Goal: Consume media (video, audio)

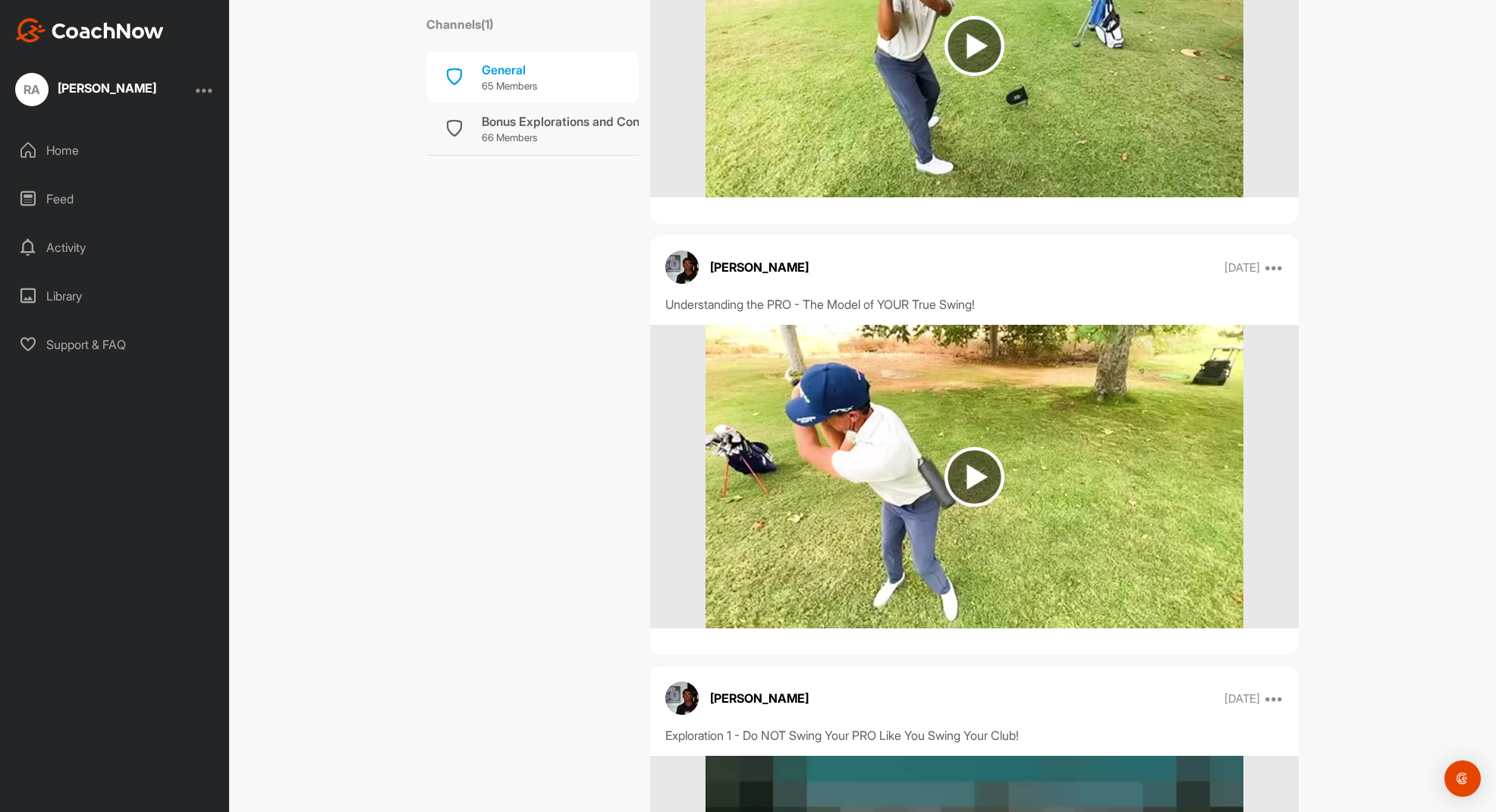
scroll to position [2731, 0]
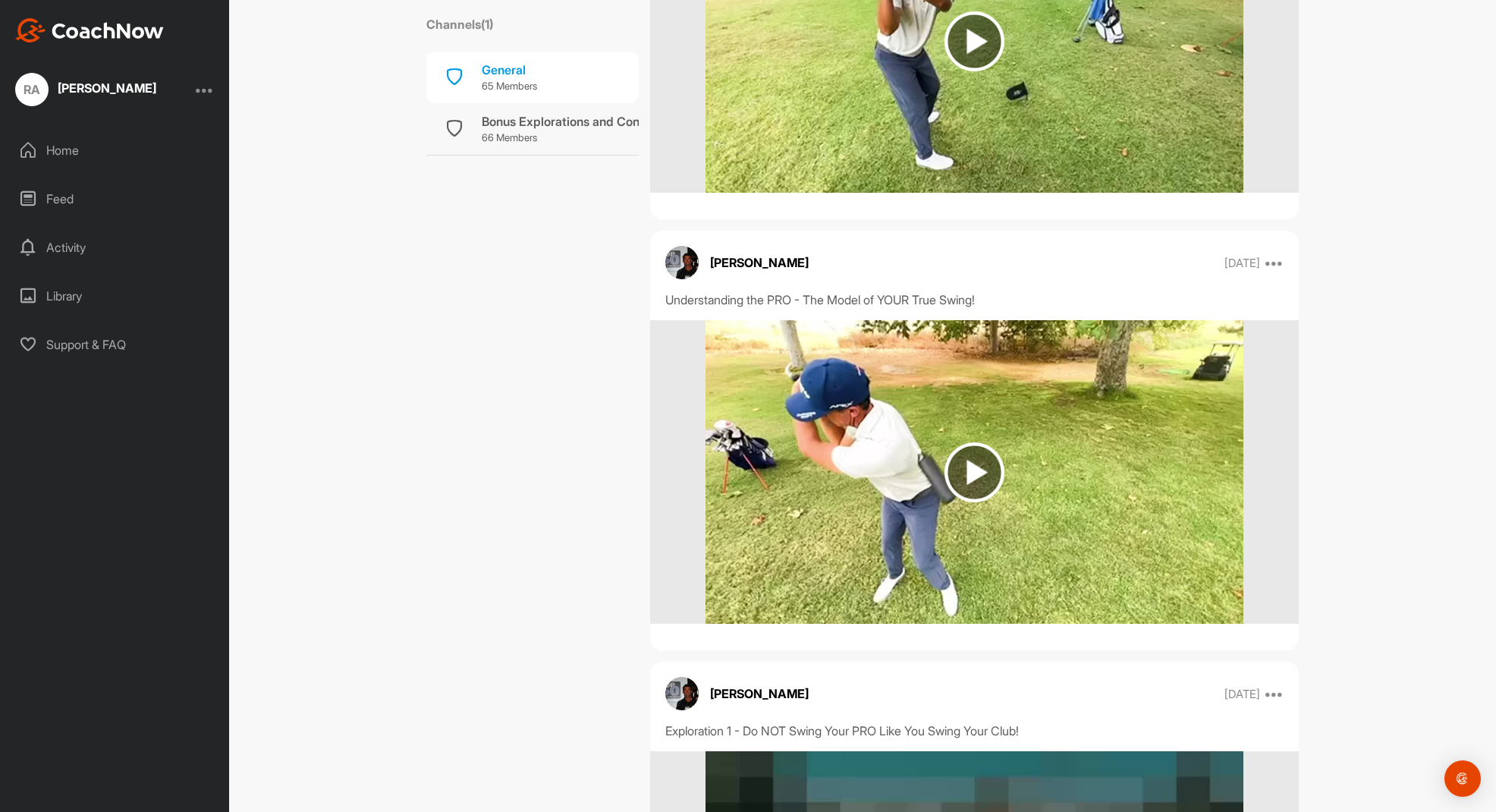
click at [970, 461] on img at bounding box center [975, 472] width 60 height 60
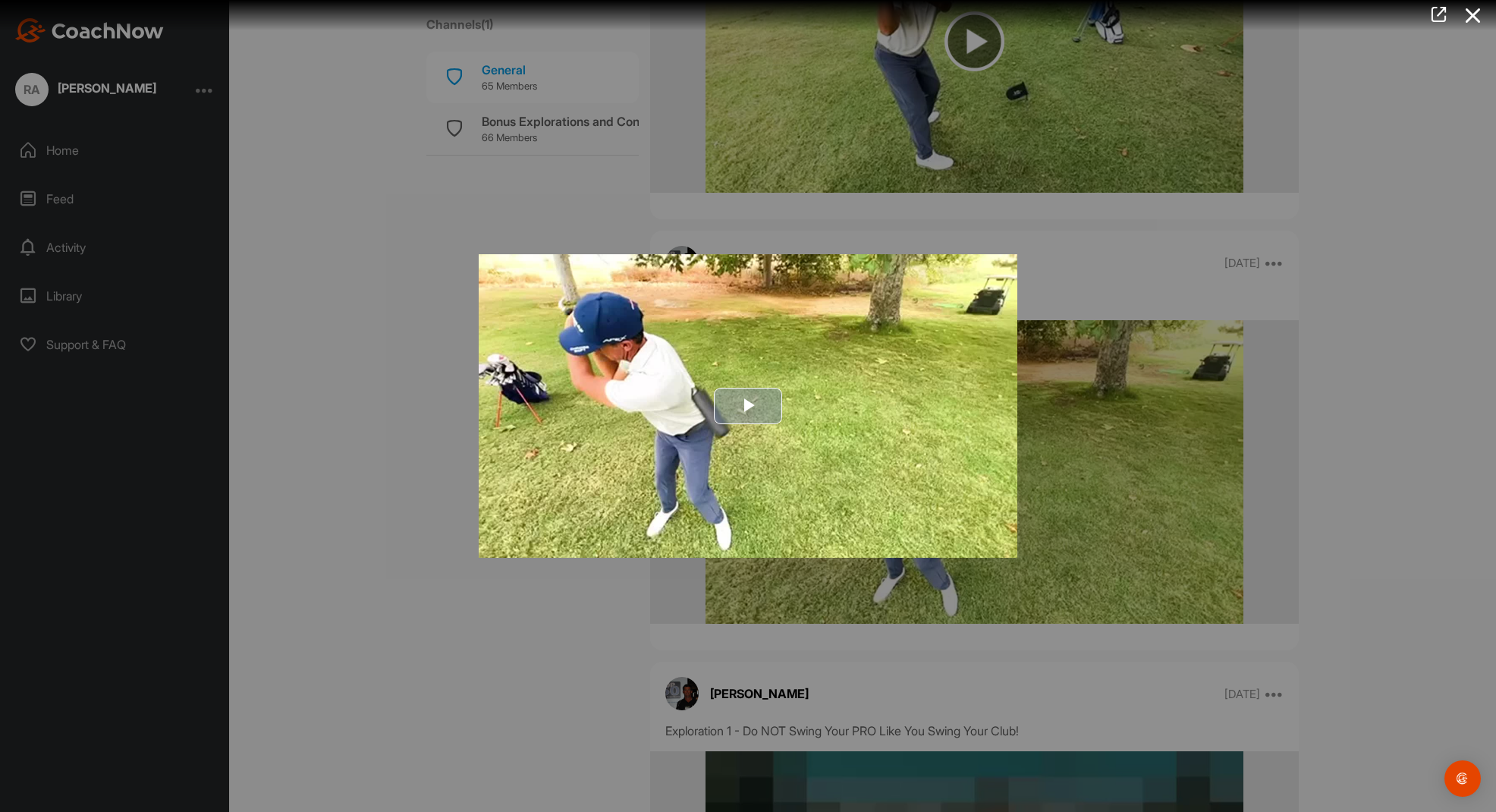
click at [748, 406] on span "Video Player" at bounding box center [748, 406] width 0 height 0
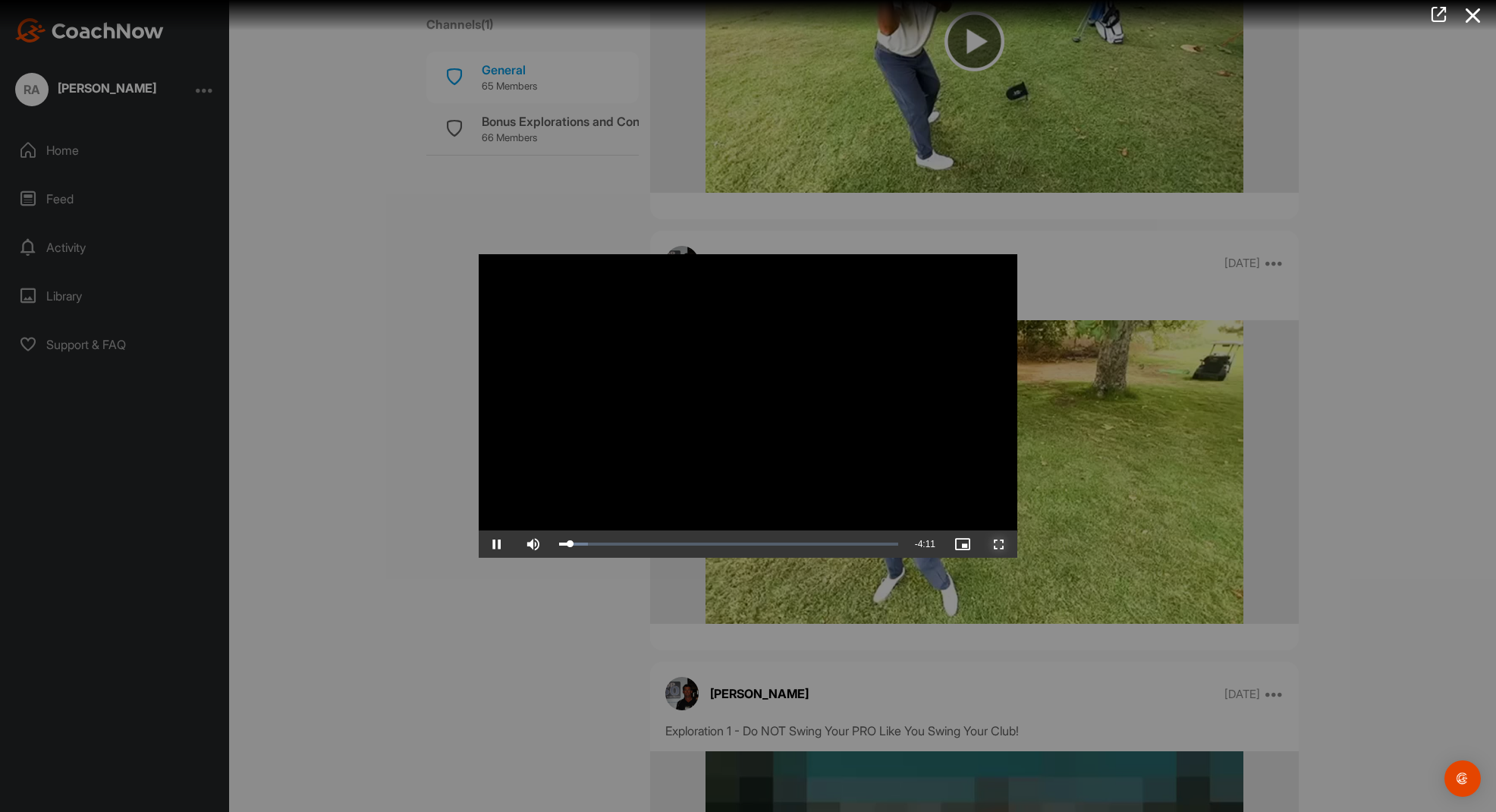
drag, startPoint x: 1004, startPoint y: 539, endPoint x: 1165, endPoint y: 674, distance: 210.1
click at [1004, 544] on span "Video Player" at bounding box center [999, 544] width 37 height 0
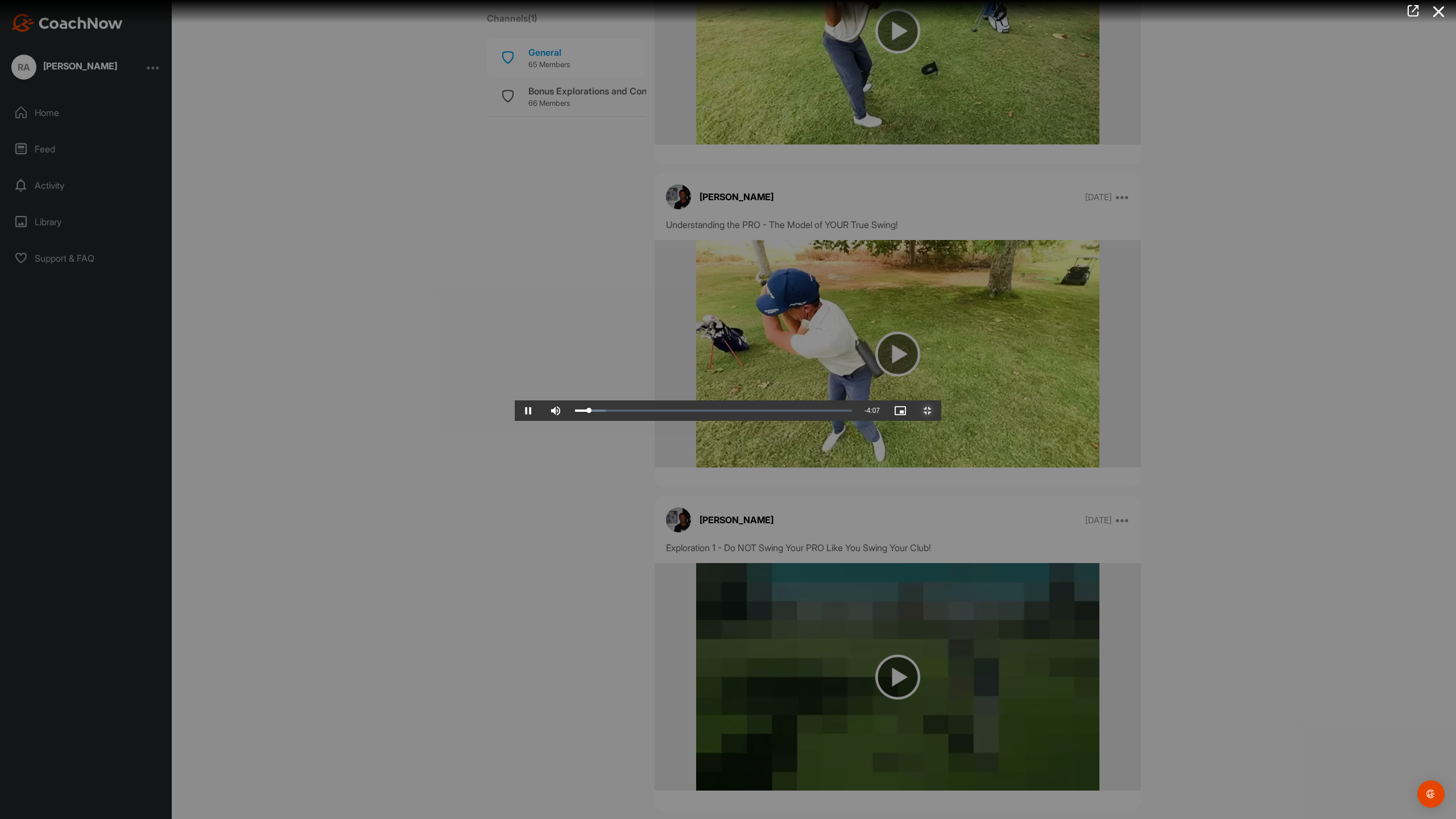
click at [941, 411] on span "Video Player" at bounding box center [928, 411] width 28 height 0
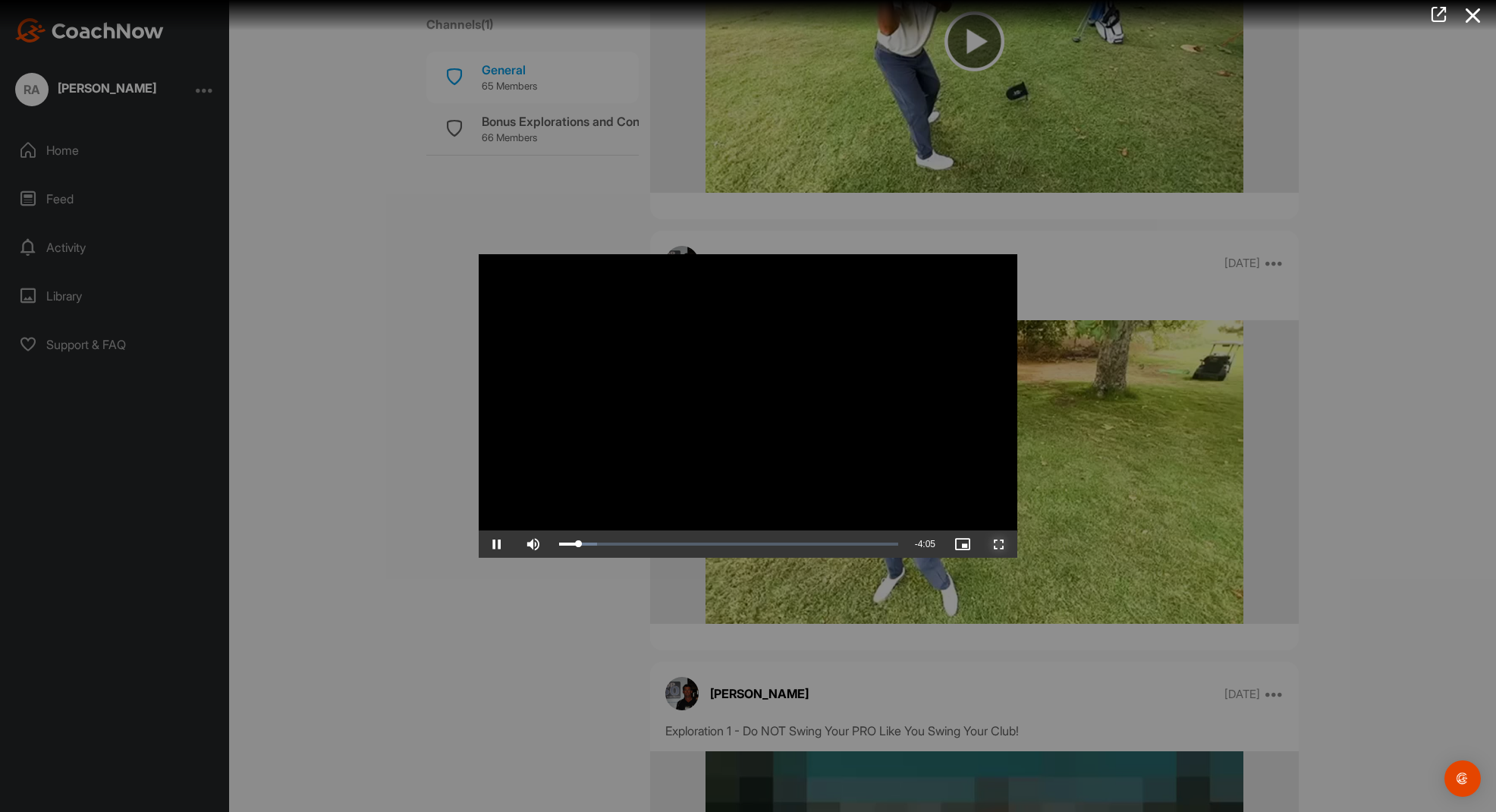
click at [1006, 544] on span "Video Player" at bounding box center [999, 544] width 37 height 0
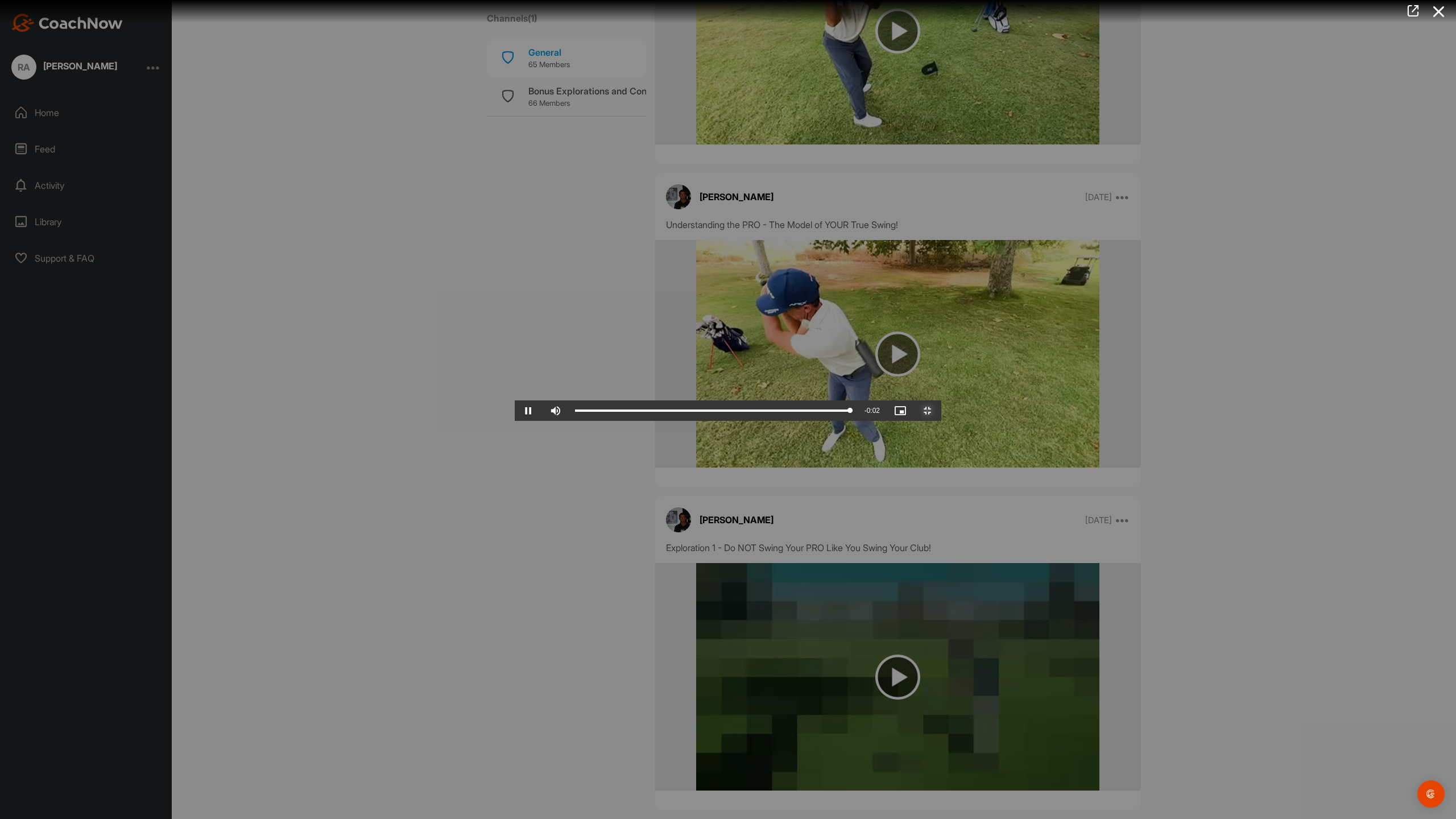
click at [941, 411] on span "Video Player" at bounding box center [928, 411] width 28 height 0
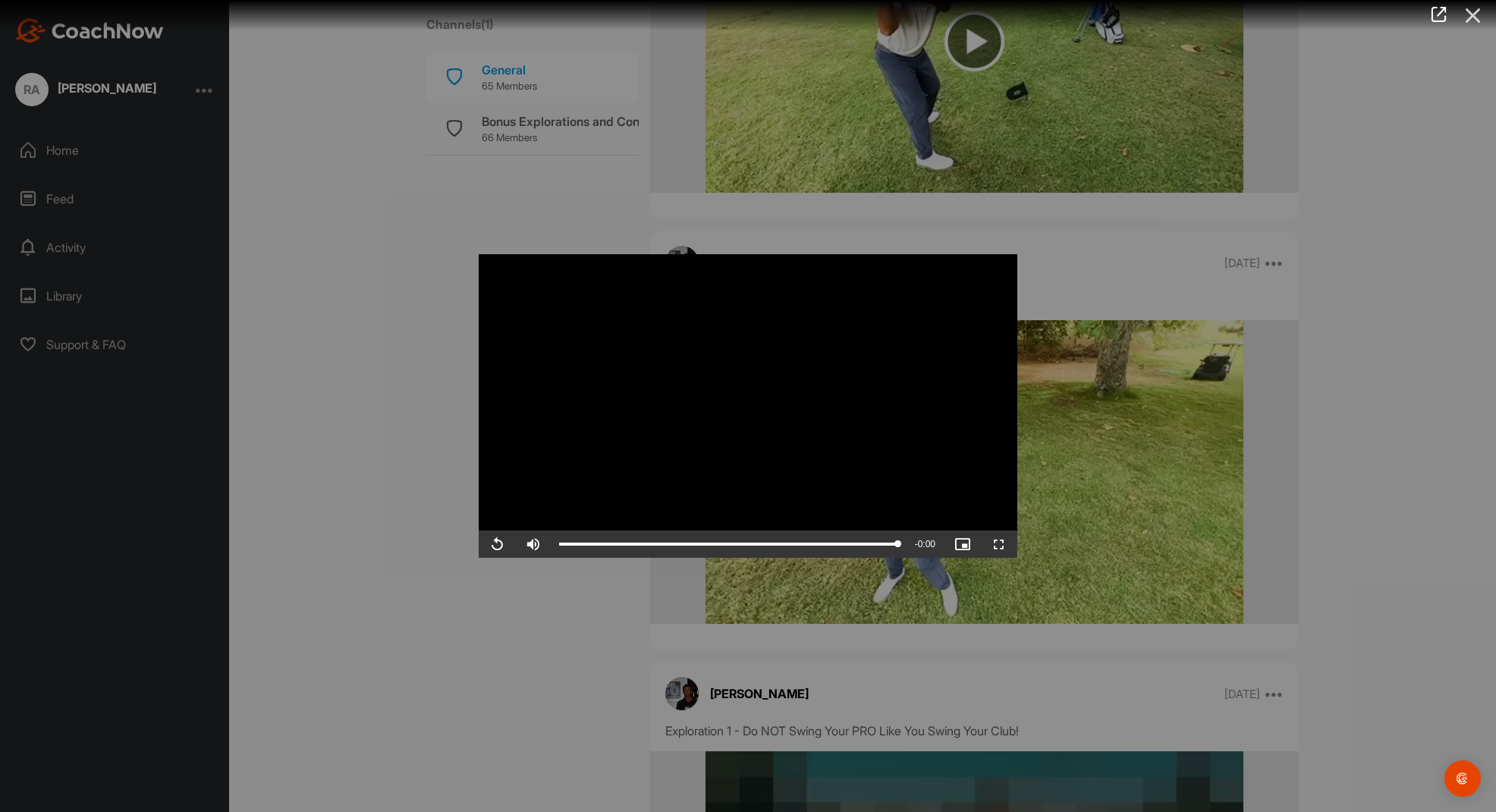
click at [1479, 11] on icon at bounding box center [1473, 16] width 35 height 28
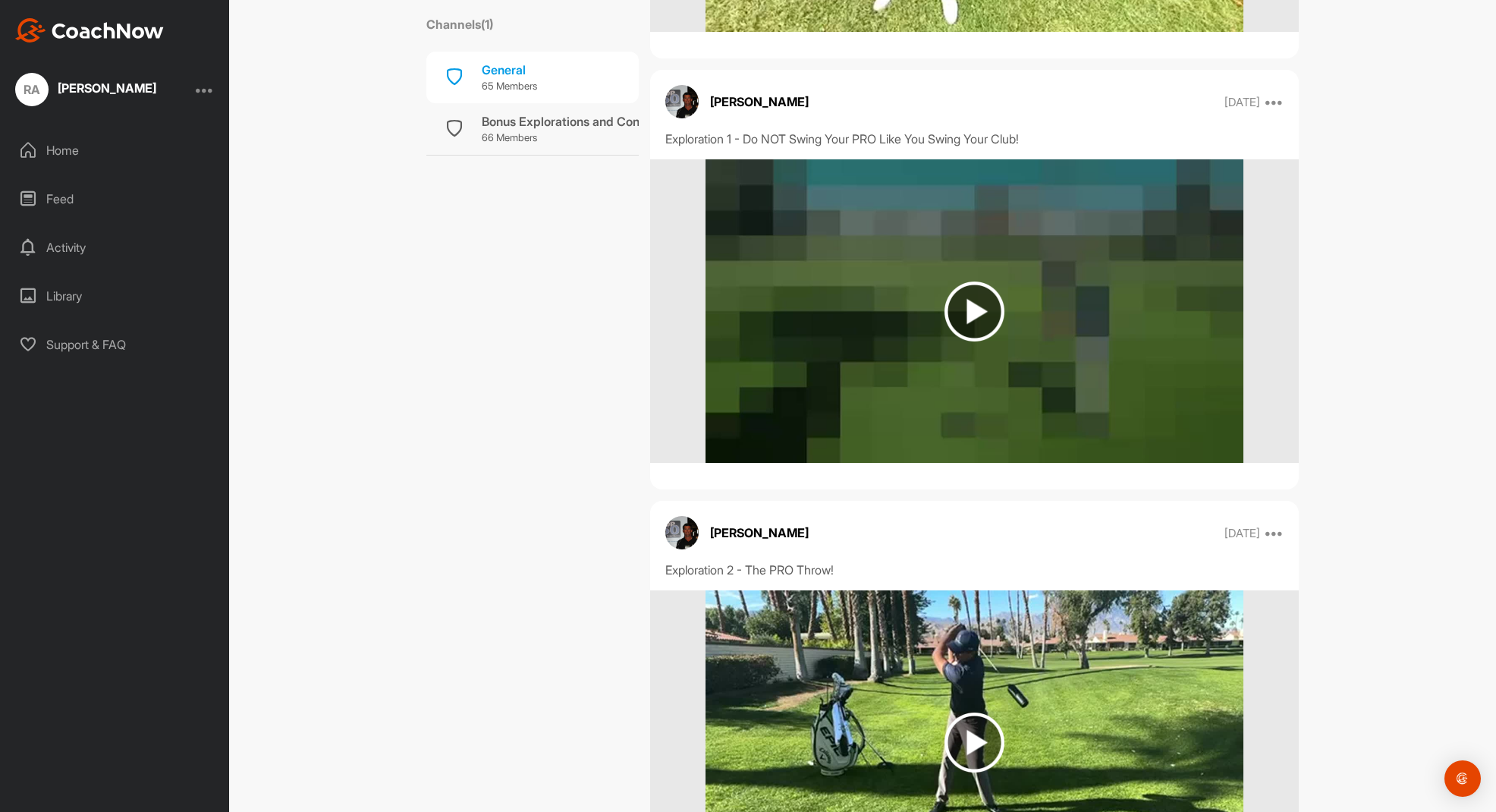
scroll to position [3338, 0]
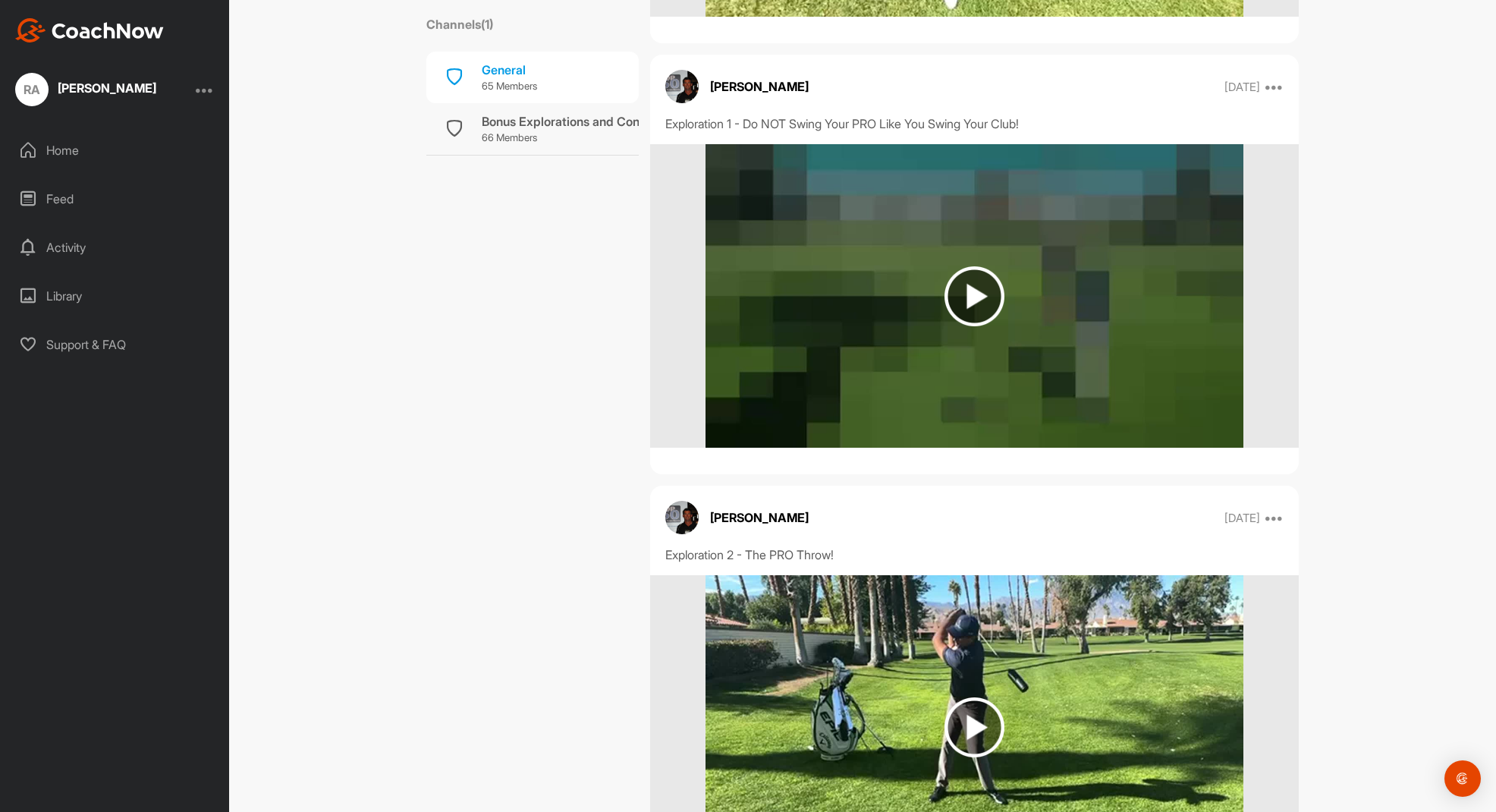
click at [956, 288] on img at bounding box center [975, 296] width 60 height 60
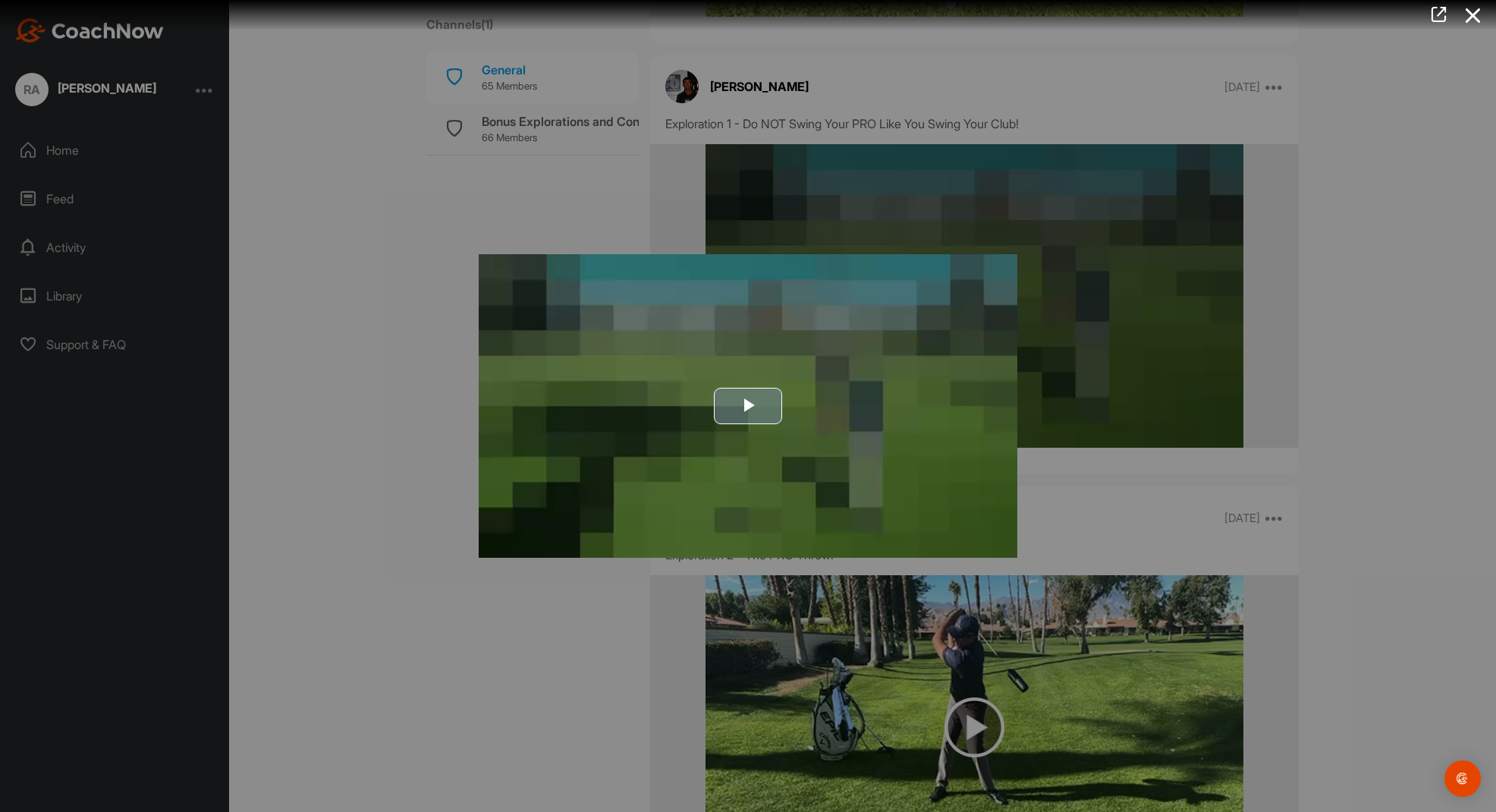
click at [748, 406] on span "Video Player" at bounding box center [748, 406] width 0 height 0
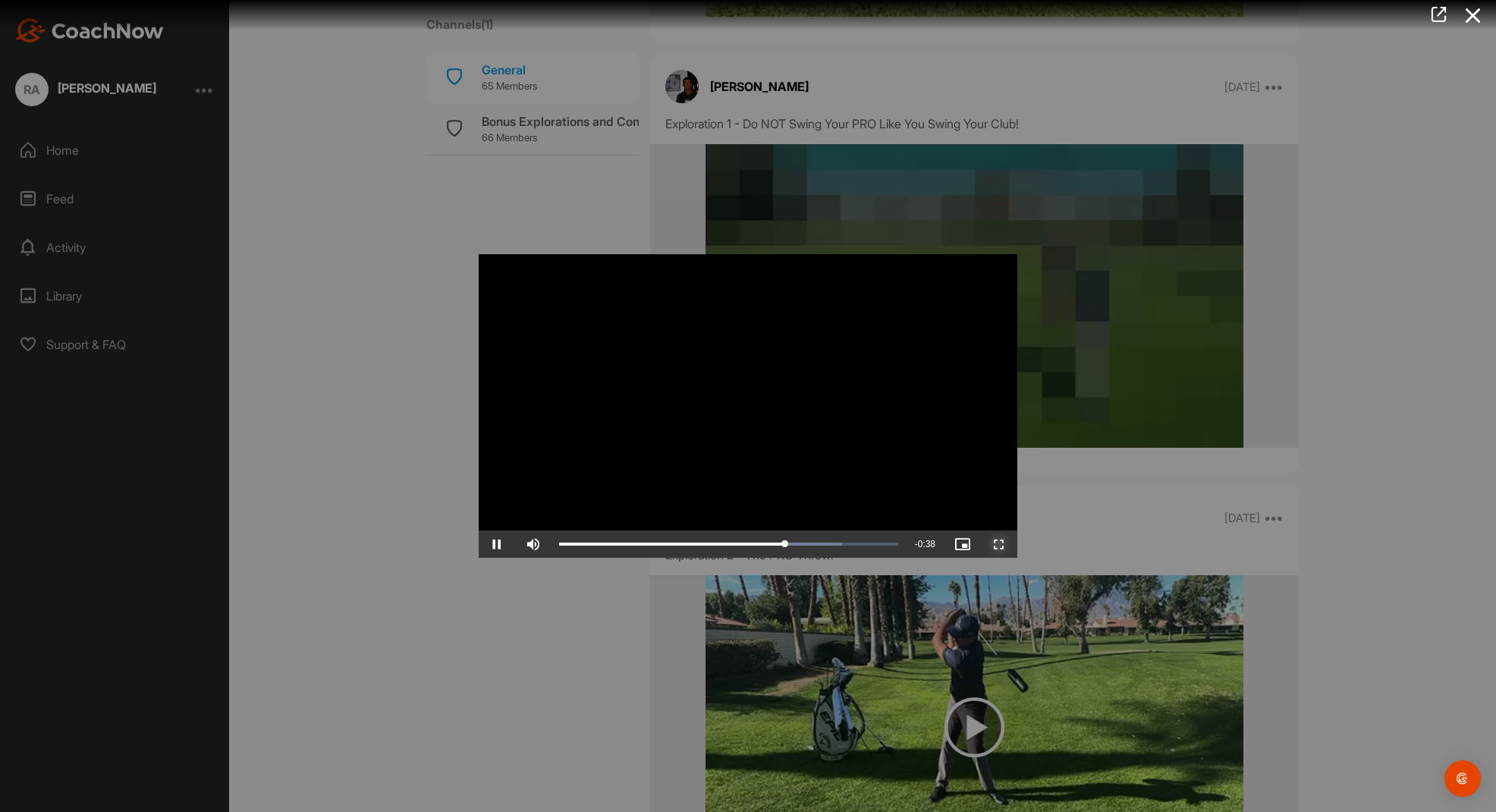
click at [997, 544] on span "Video Player" at bounding box center [999, 544] width 37 height 0
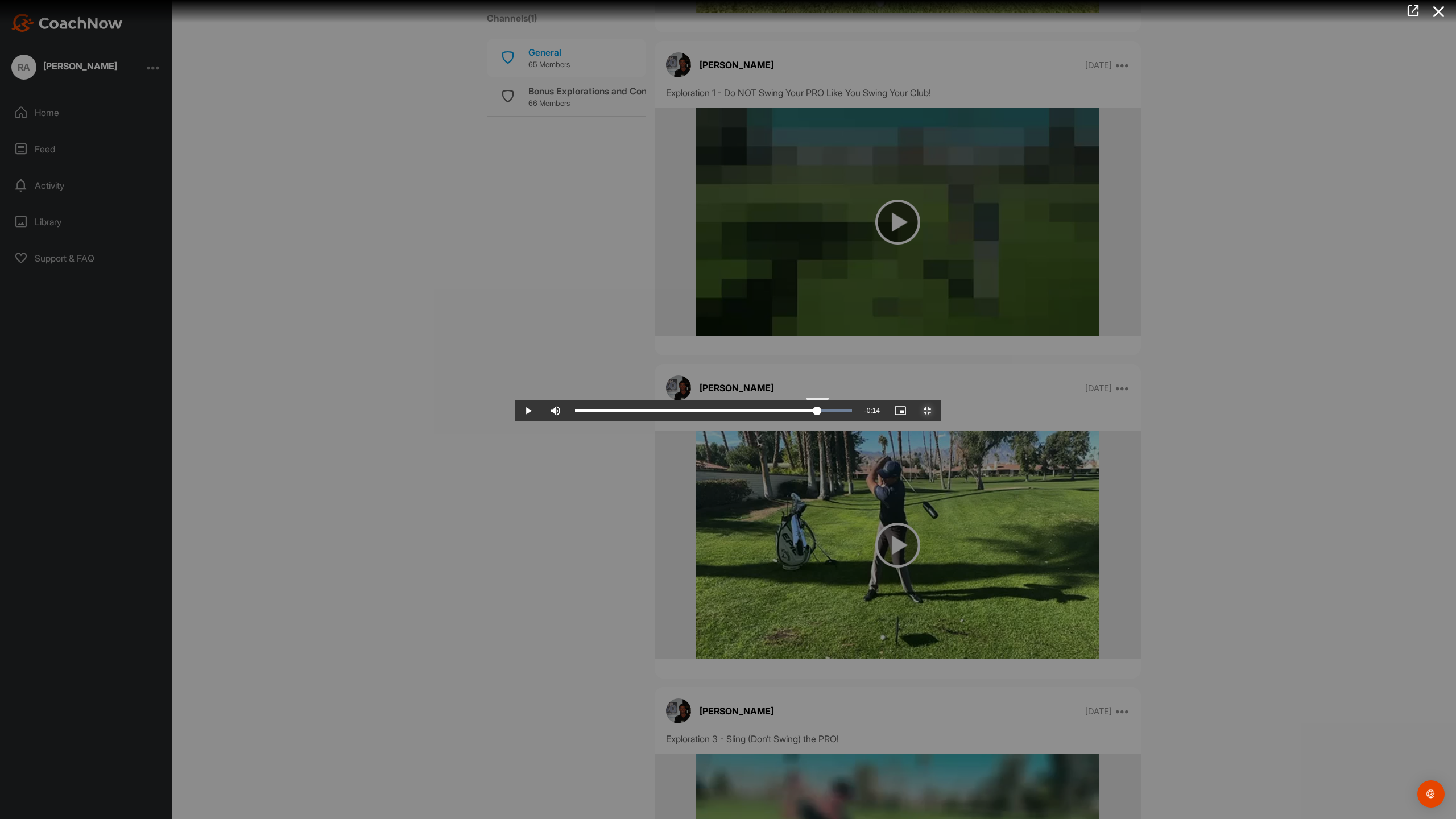
click at [858, 421] on div "Loaded : 100.00% 1:39 1:39" at bounding box center [713, 410] width 288 height 20
click at [858, 421] on div "Loaded : 100.00% 1:36 1:40" at bounding box center [713, 410] width 288 height 20
click at [858, 421] on div "Loaded : 100.00% 1:33 1:42" at bounding box center [713, 410] width 288 height 20
click at [941, 411] on span "Video Player" at bounding box center [928, 411] width 28 height 0
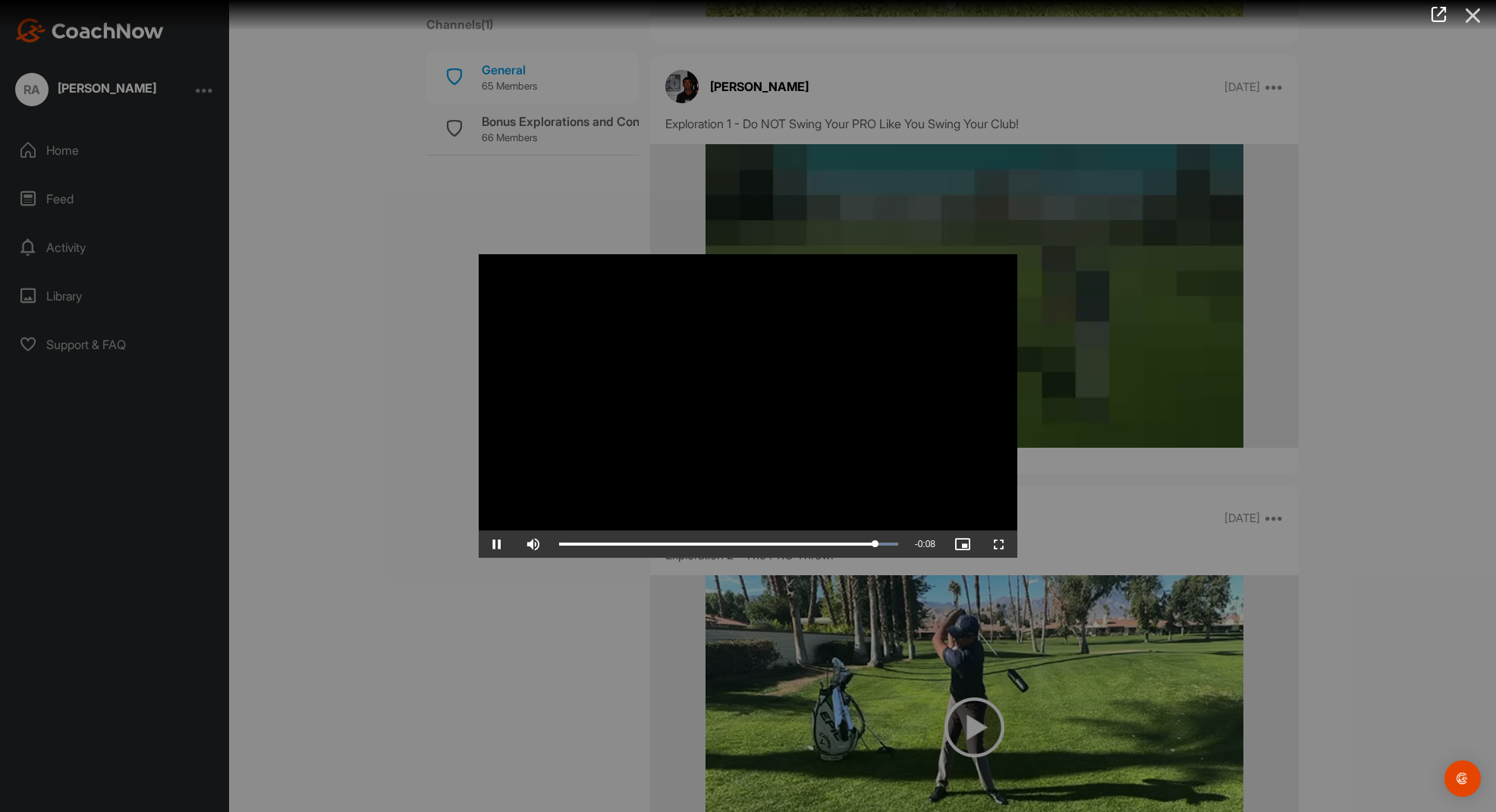
click at [1465, 10] on icon at bounding box center [1473, 16] width 35 height 28
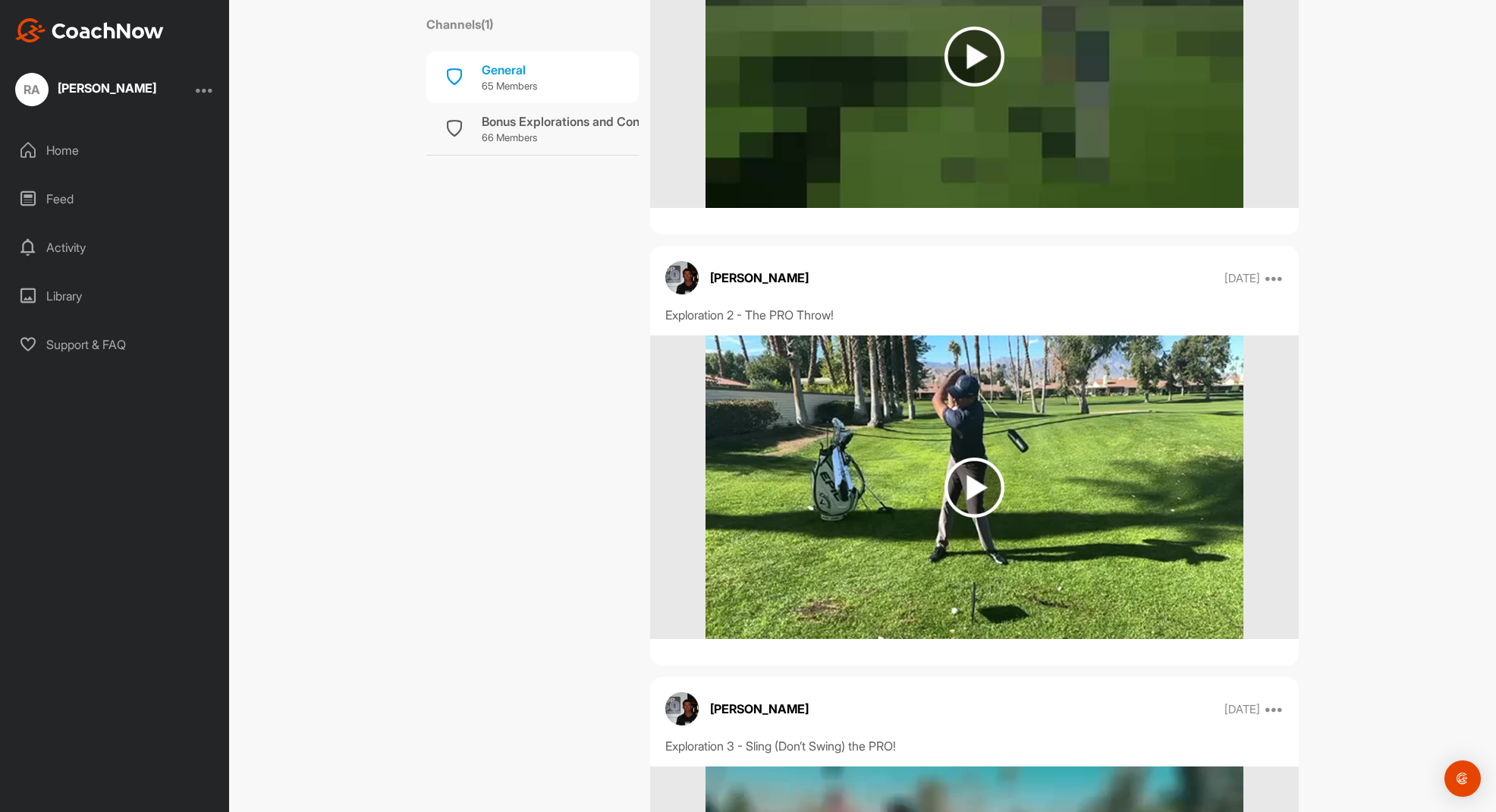
scroll to position [3642, 0]
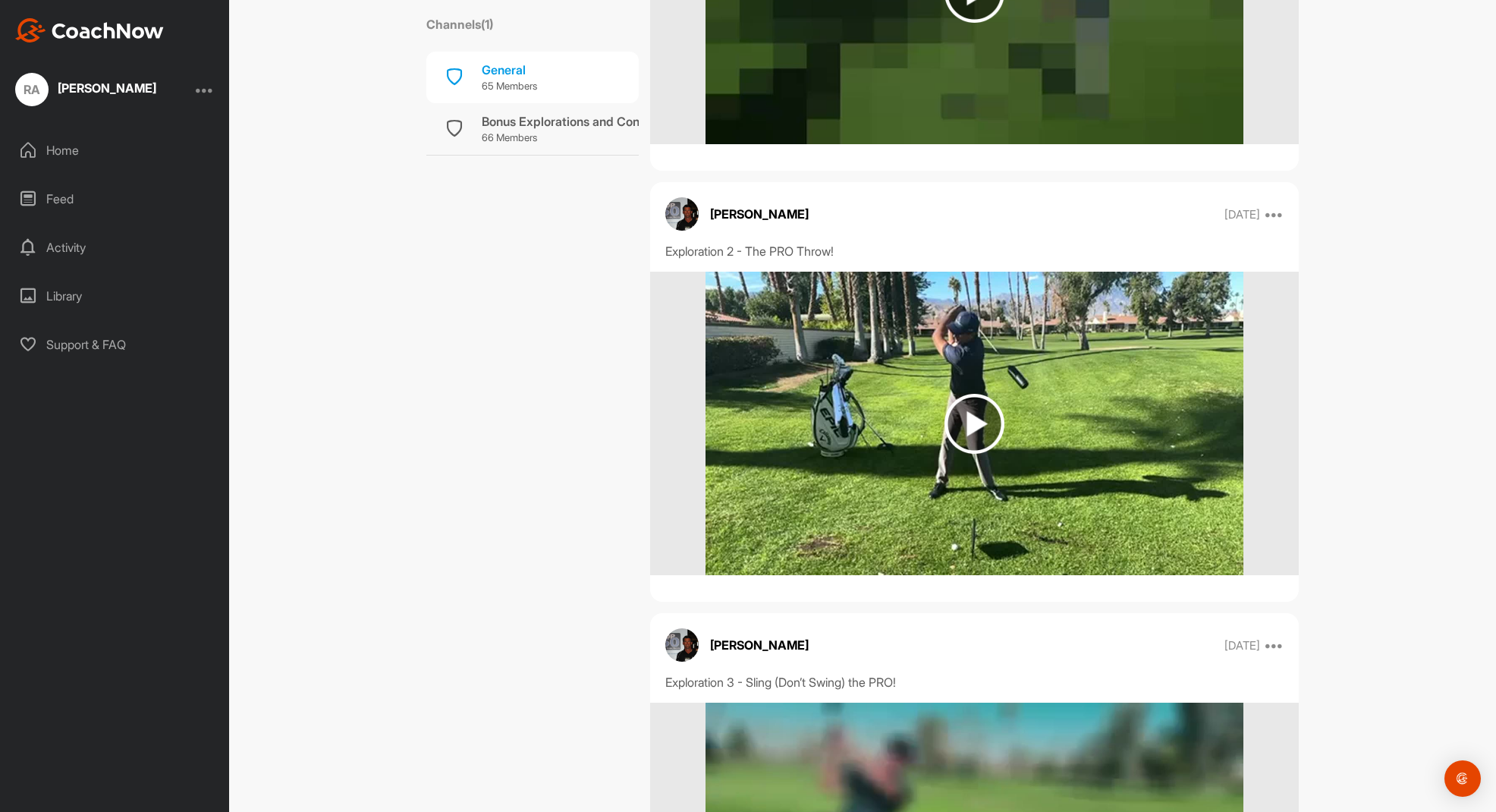
click at [962, 427] on img at bounding box center [975, 423] width 60 height 60
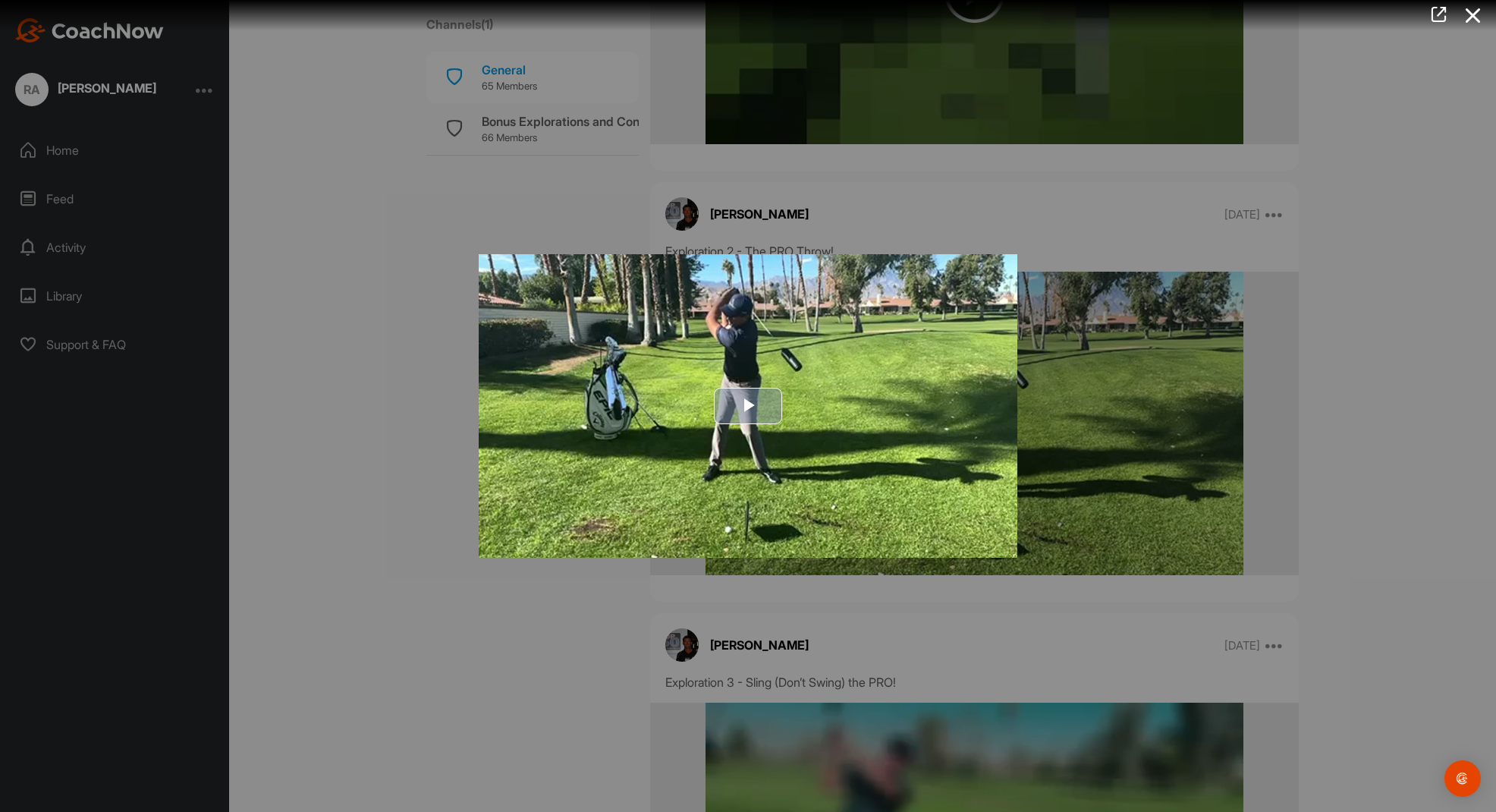
click at [748, 406] on span "Video Player" at bounding box center [748, 406] width 0 height 0
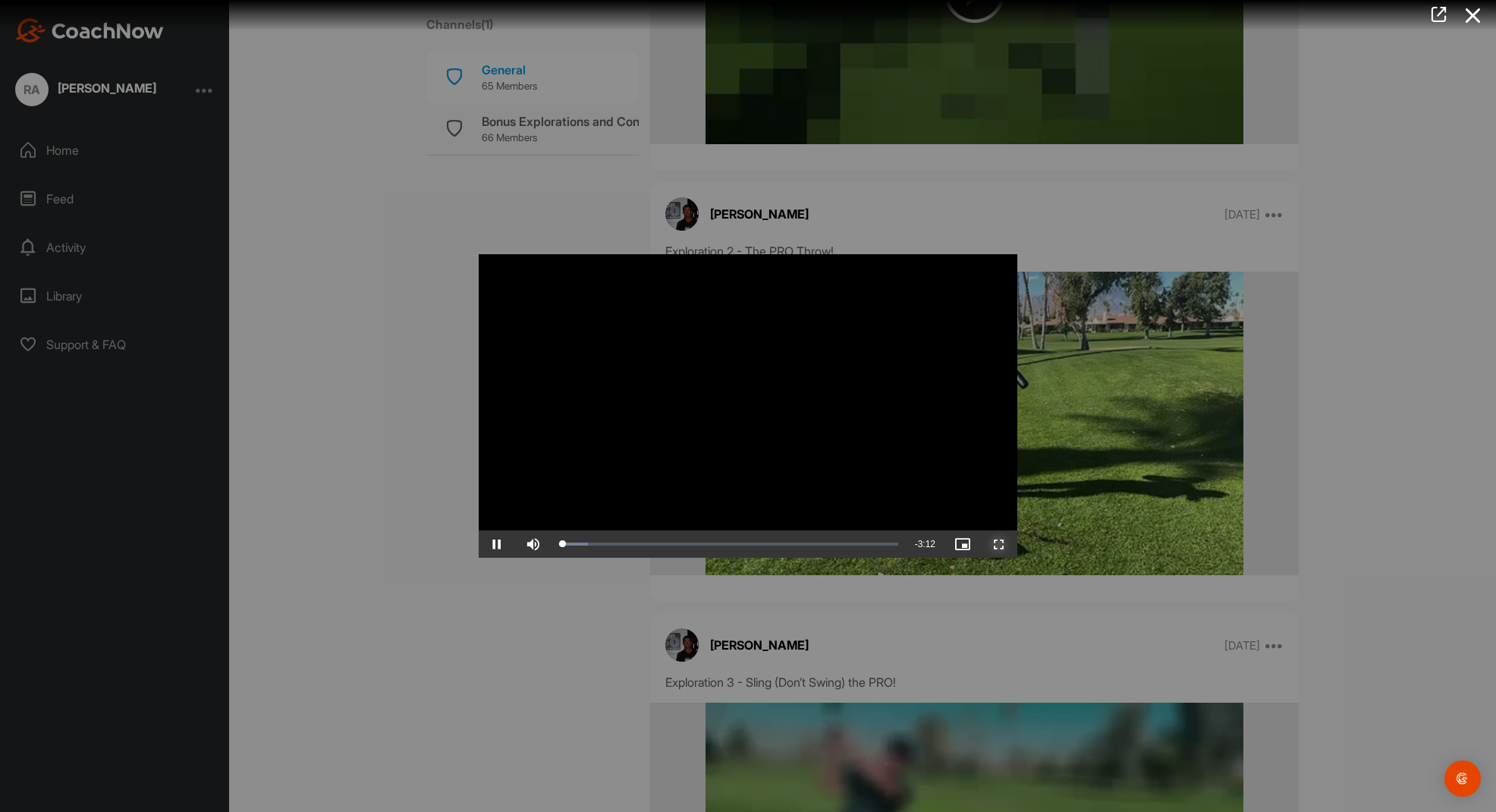
click at [1000, 544] on span "Video Player" at bounding box center [999, 544] width 37 height 0
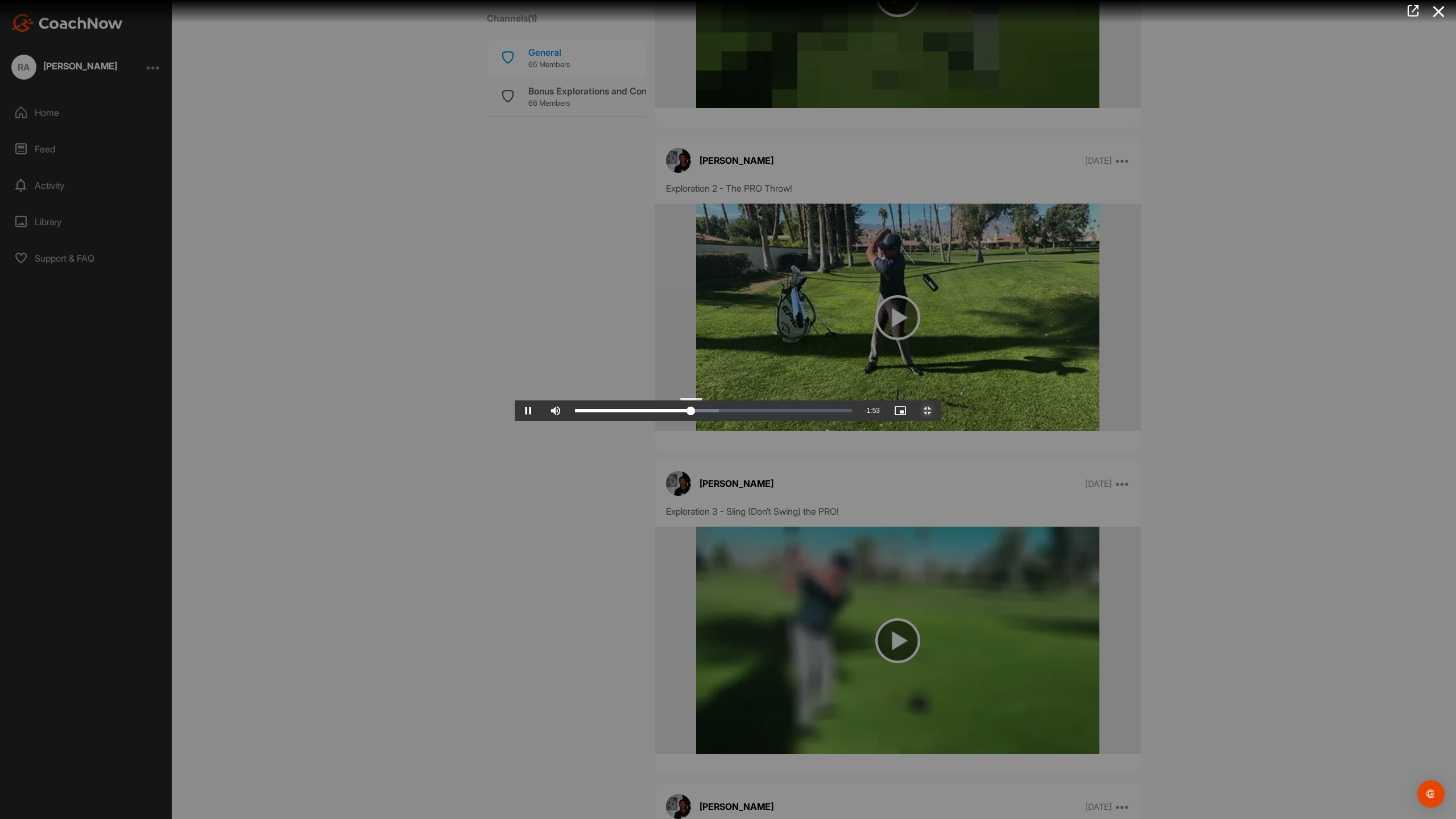
click at [581, 421] on div "Loaded : 51.90% 1:17 1:21" at bounding box center [713, 410] width 288 height 20
click at [569, 421] on div "Loaded : 51.90% 1:11 1:11" at bounding box center [713, 410] width 288 height 20
click at [941, 411] on span "Video Player" at bounding box center [928, 411] width 28 height 0
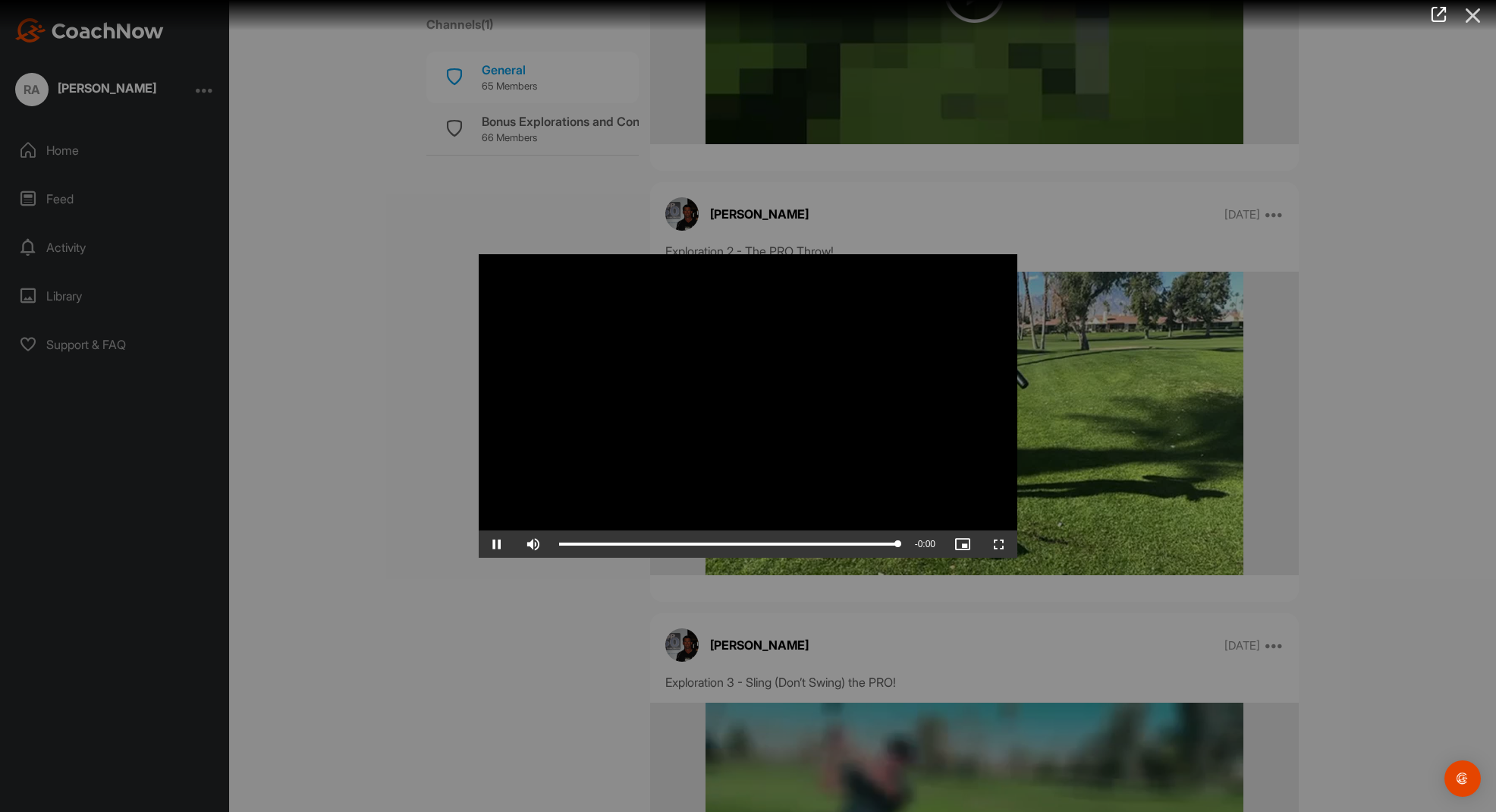
click at [1479, 14] on icon at bounding box center [1473, 16] width 35 height 28
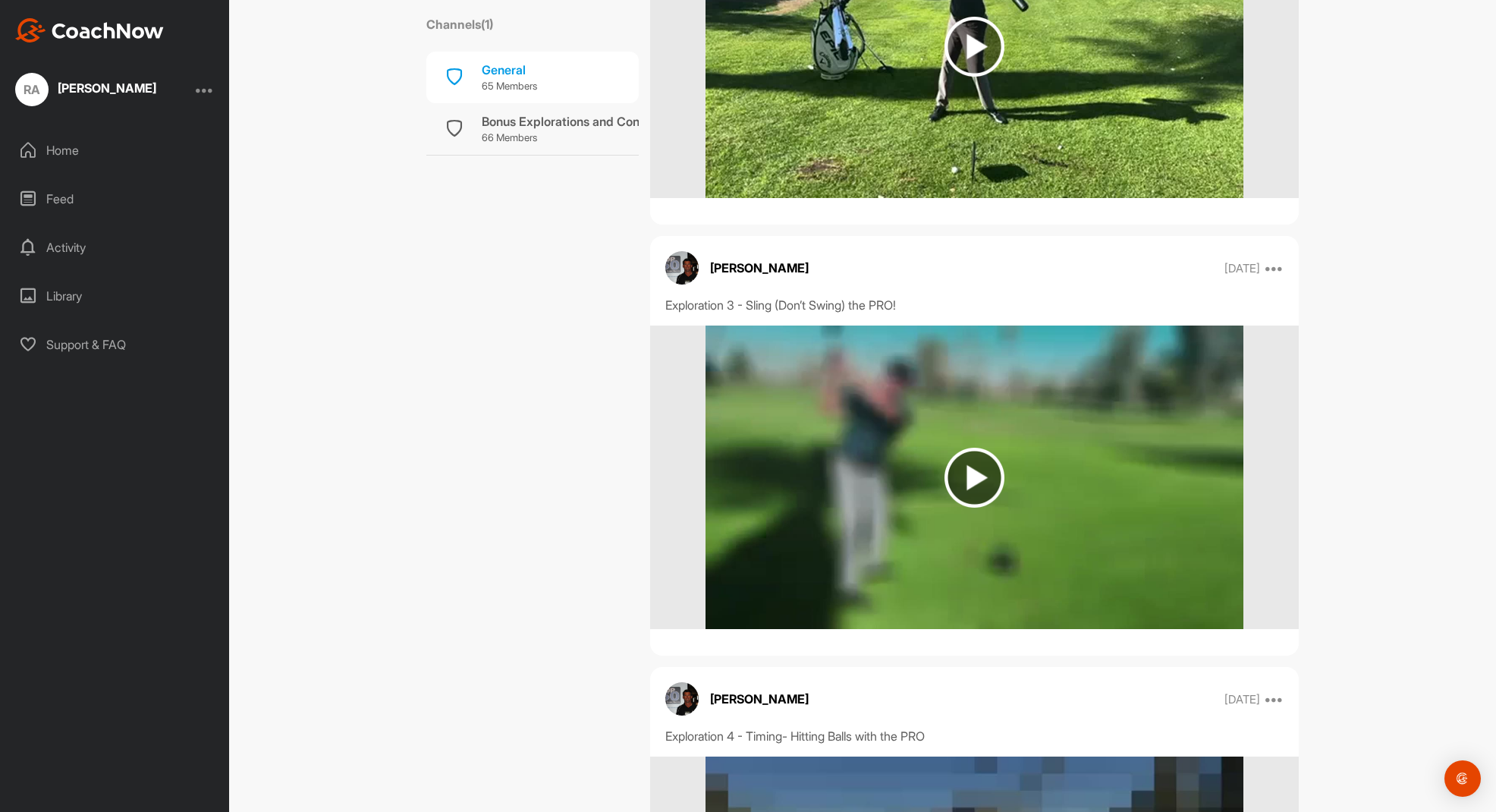
scroll to position [4020, 0]
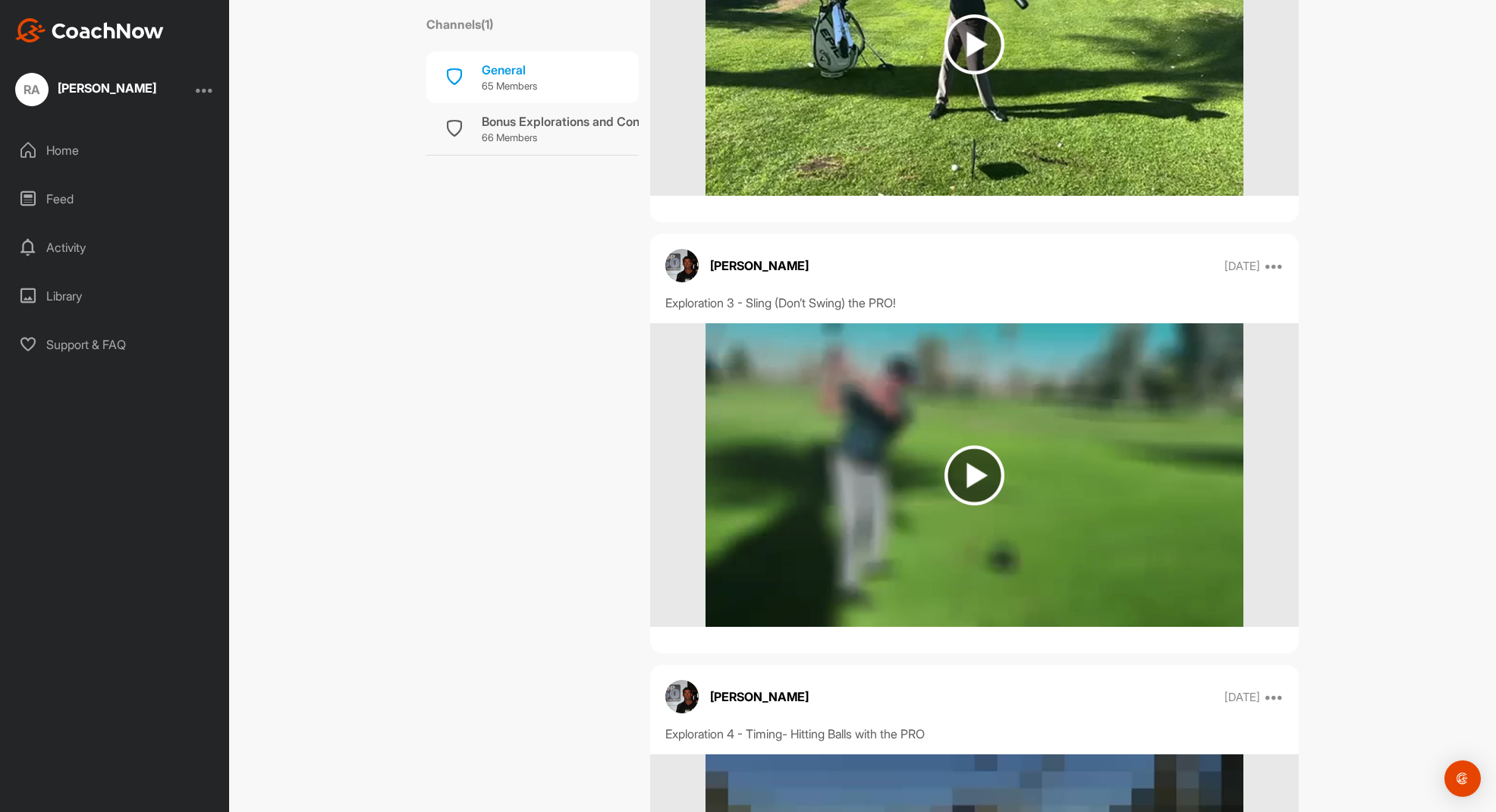
click at [996, 489] on img at bounding box center [975, 475] width 60 height 60
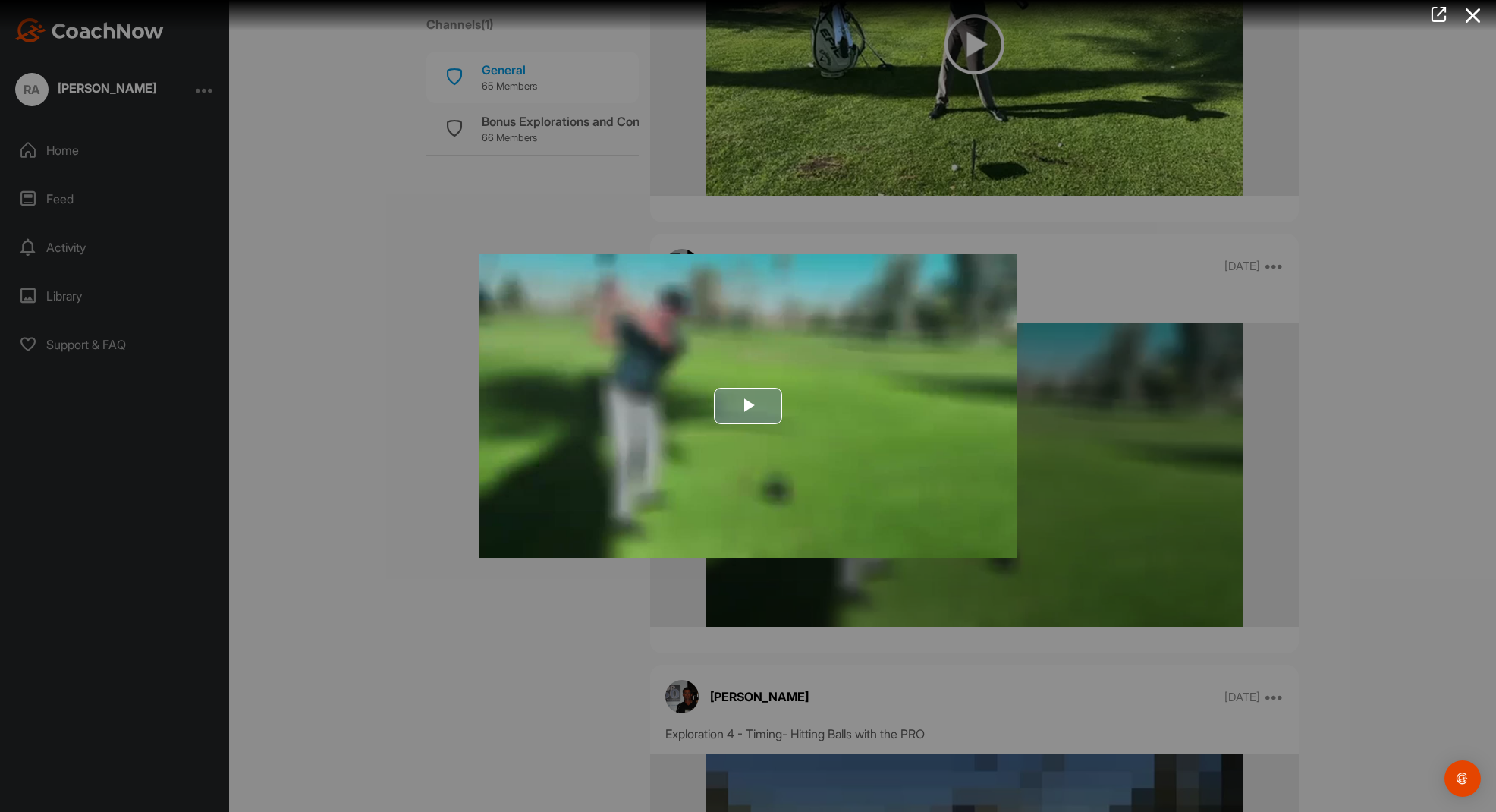
click at [748, 406] on span "Video Player" at bounding box center [748, 406] width 0 height 0
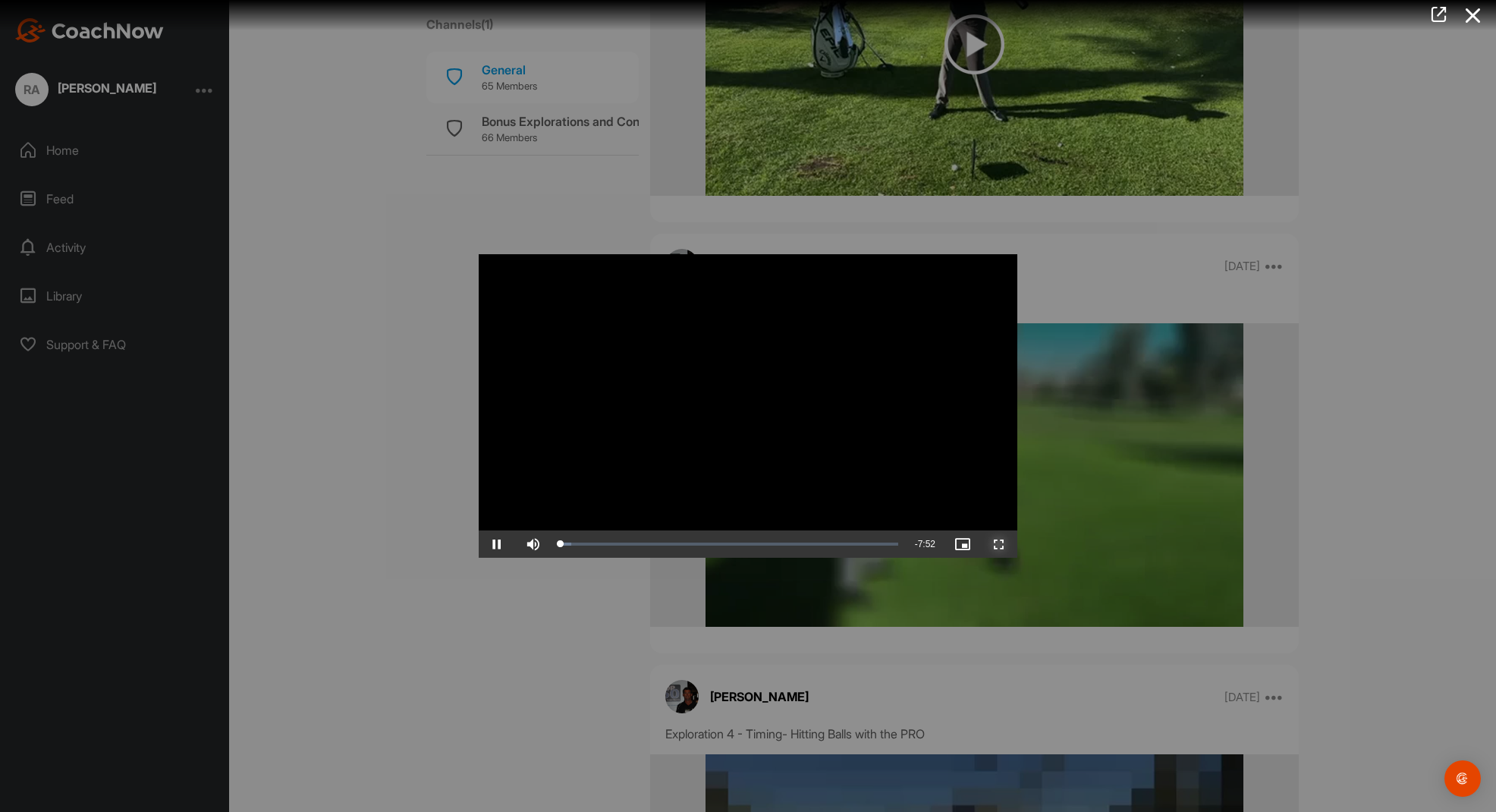
click at [1004, 544] on span "Video Player" at bounding box center [999, 544] width 37 height 0
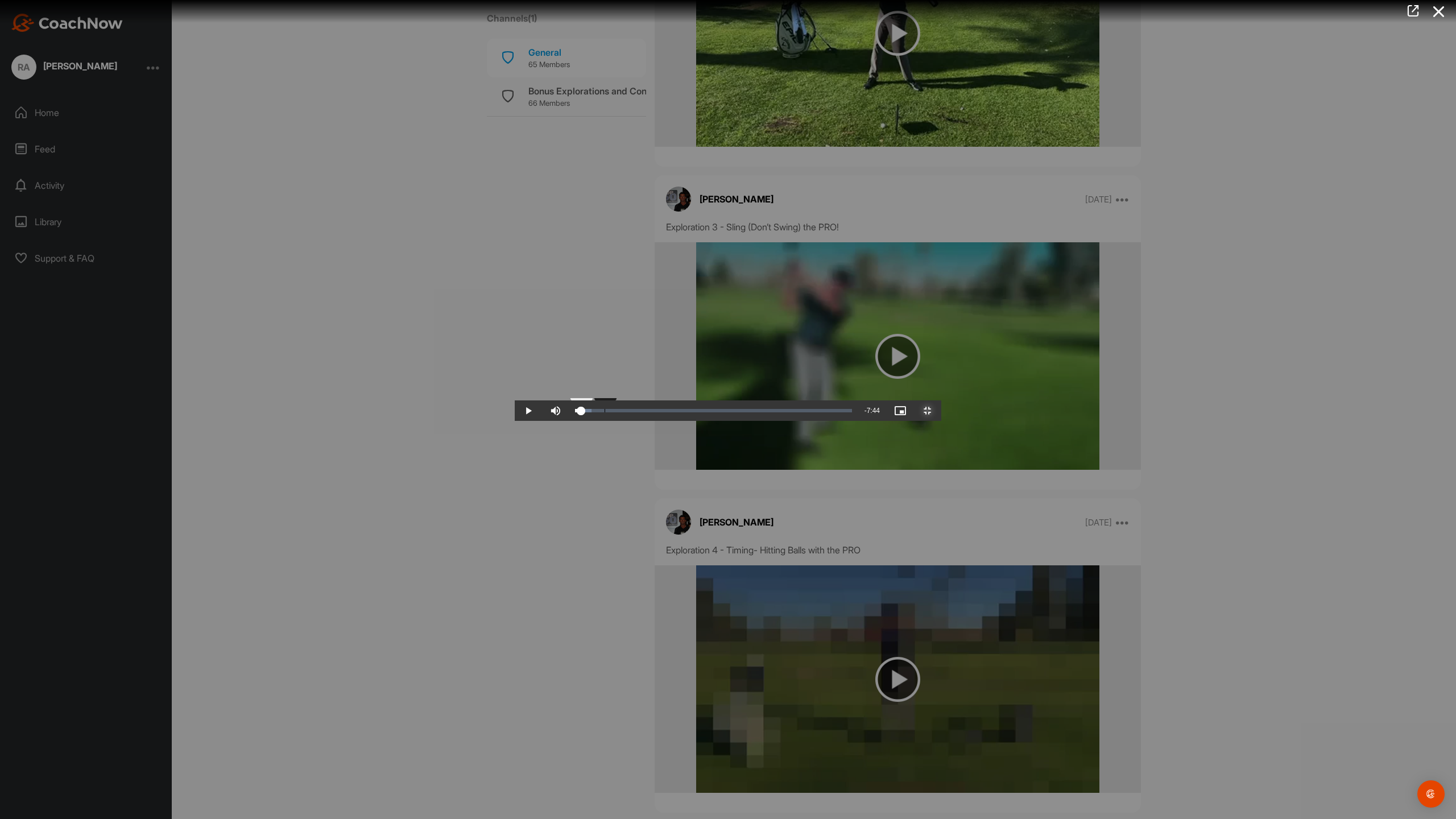
click at [569, 421] on div "Loaded : 5.94% 0:10 0:15" at bounding box center [713, 410] width 288 height 20
click at [569, 421] on div "Loaded : 5.94% 0:04 0:04" at bounding box center [713, 410] width 288 height 20
click at [941, 411] on span "Video Player" at bounding box center [928, 411] width 28 height 0
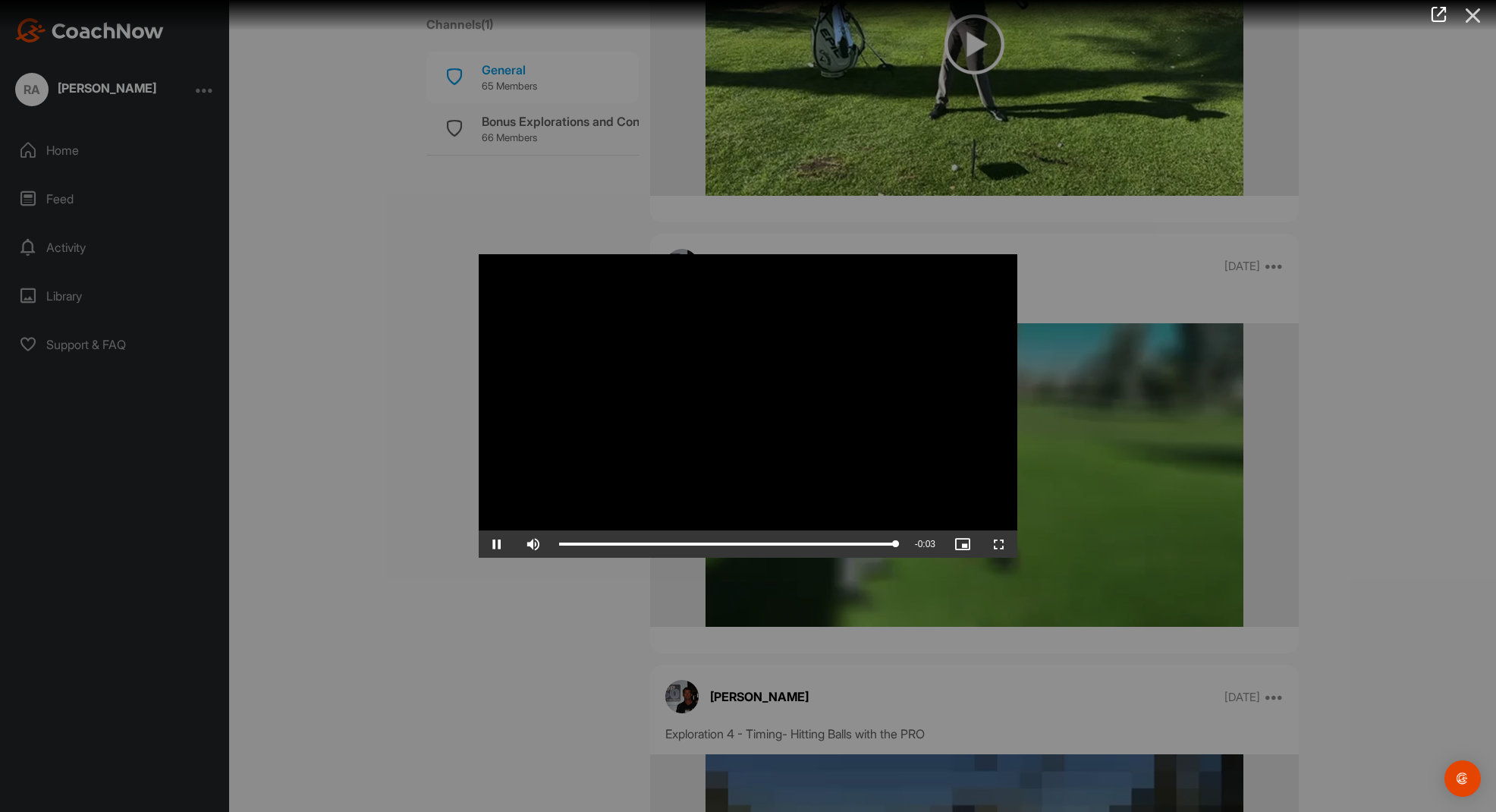
click at [1477, 8] on icon at bounding box center [1473, 16] width 35 height 28
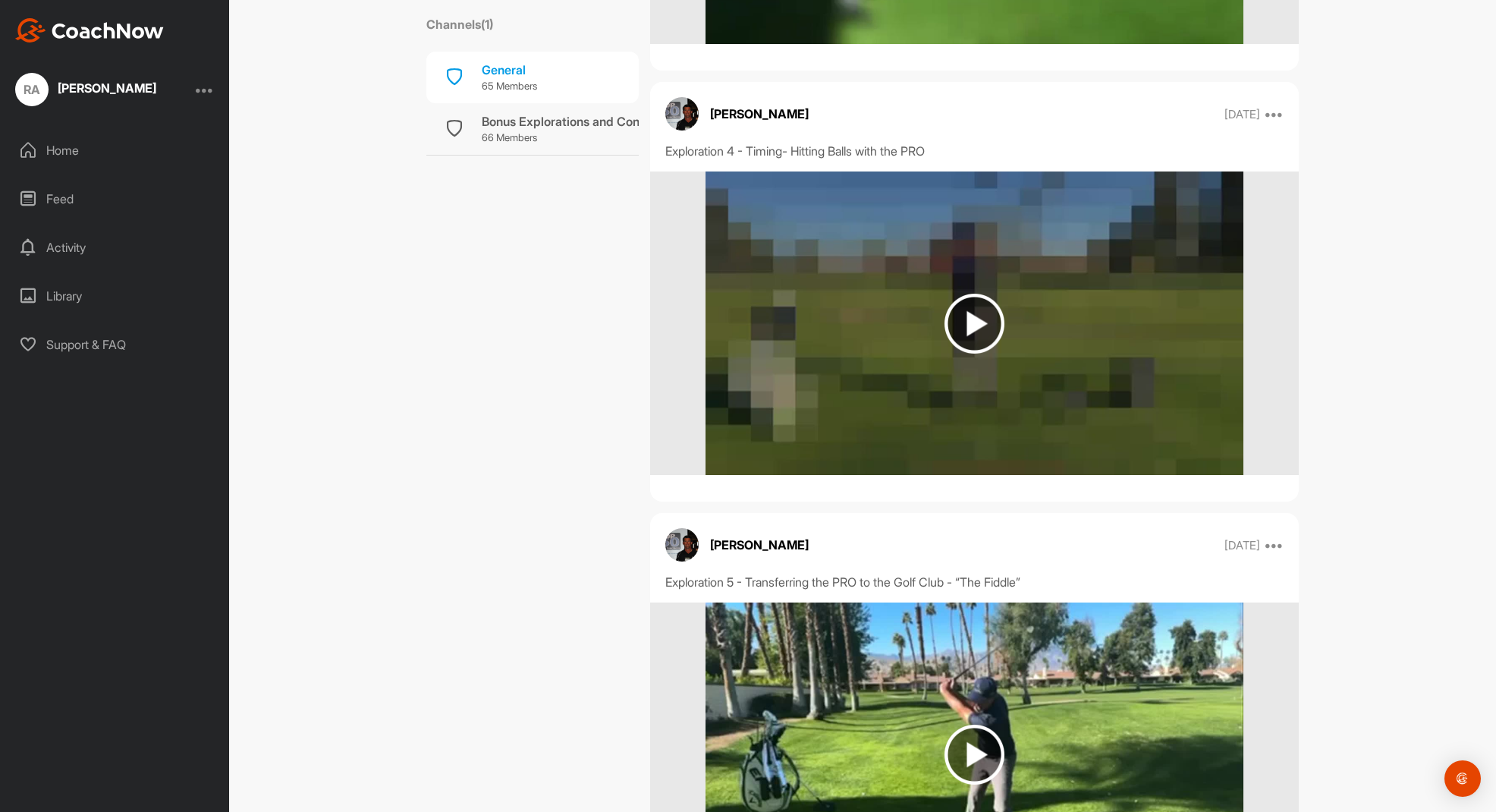
scroll to position [4627, 0]
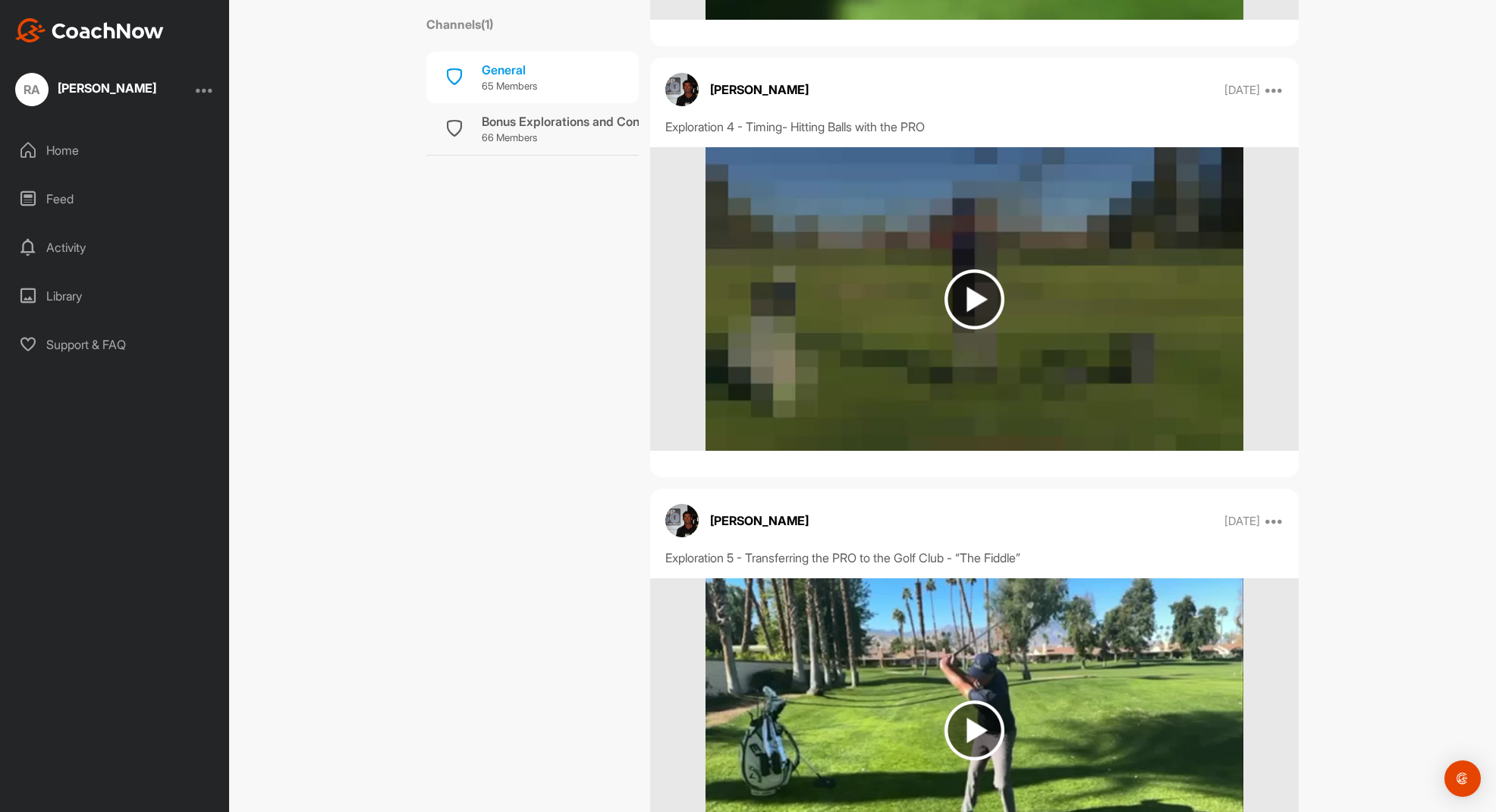
click at [972, 294] on img at bounding box center [975, 299] width 60 height 60
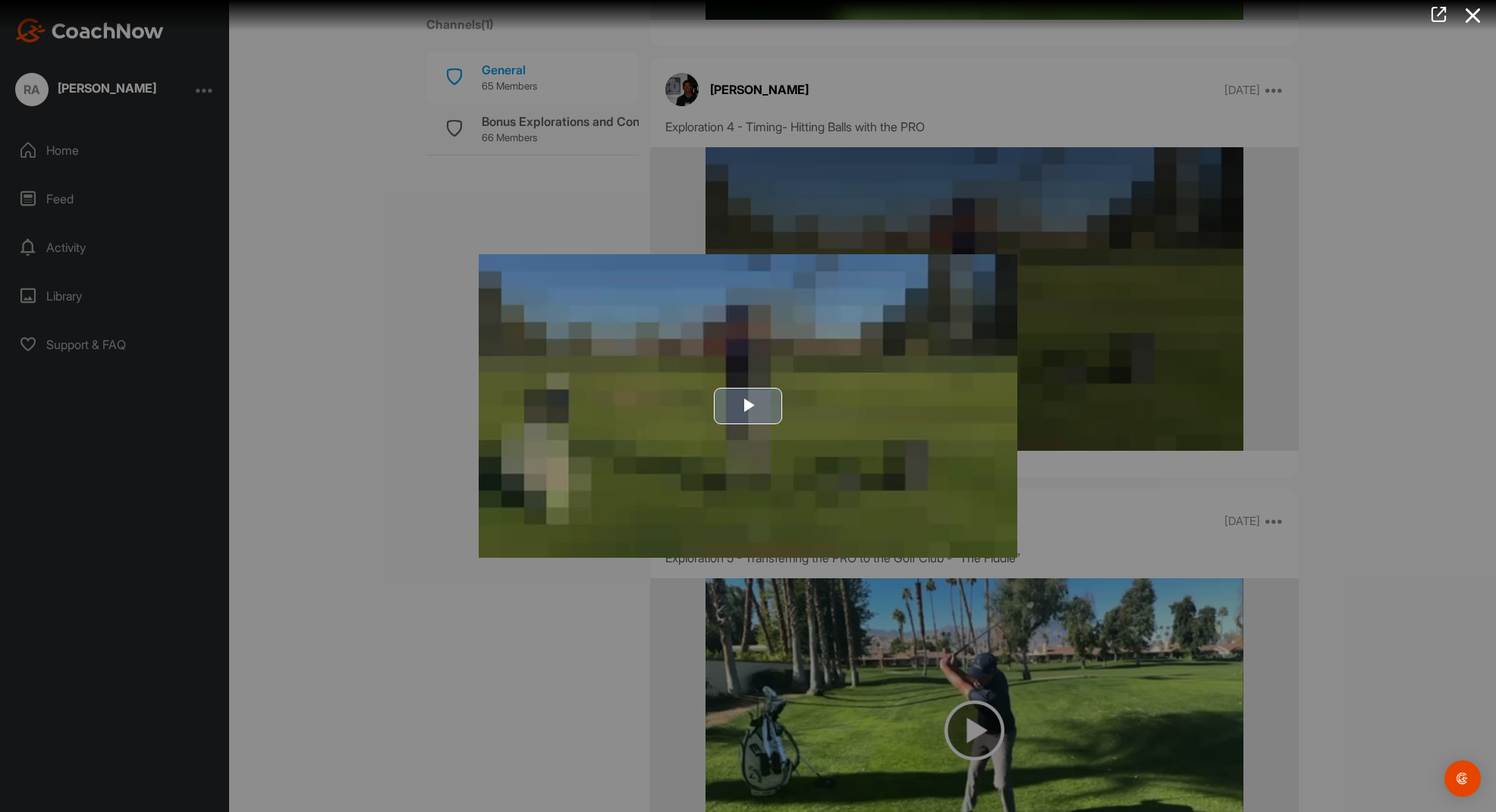
click at [748, 406] on span "Video Player" at bounding box center [748, 406] width 0 height 0
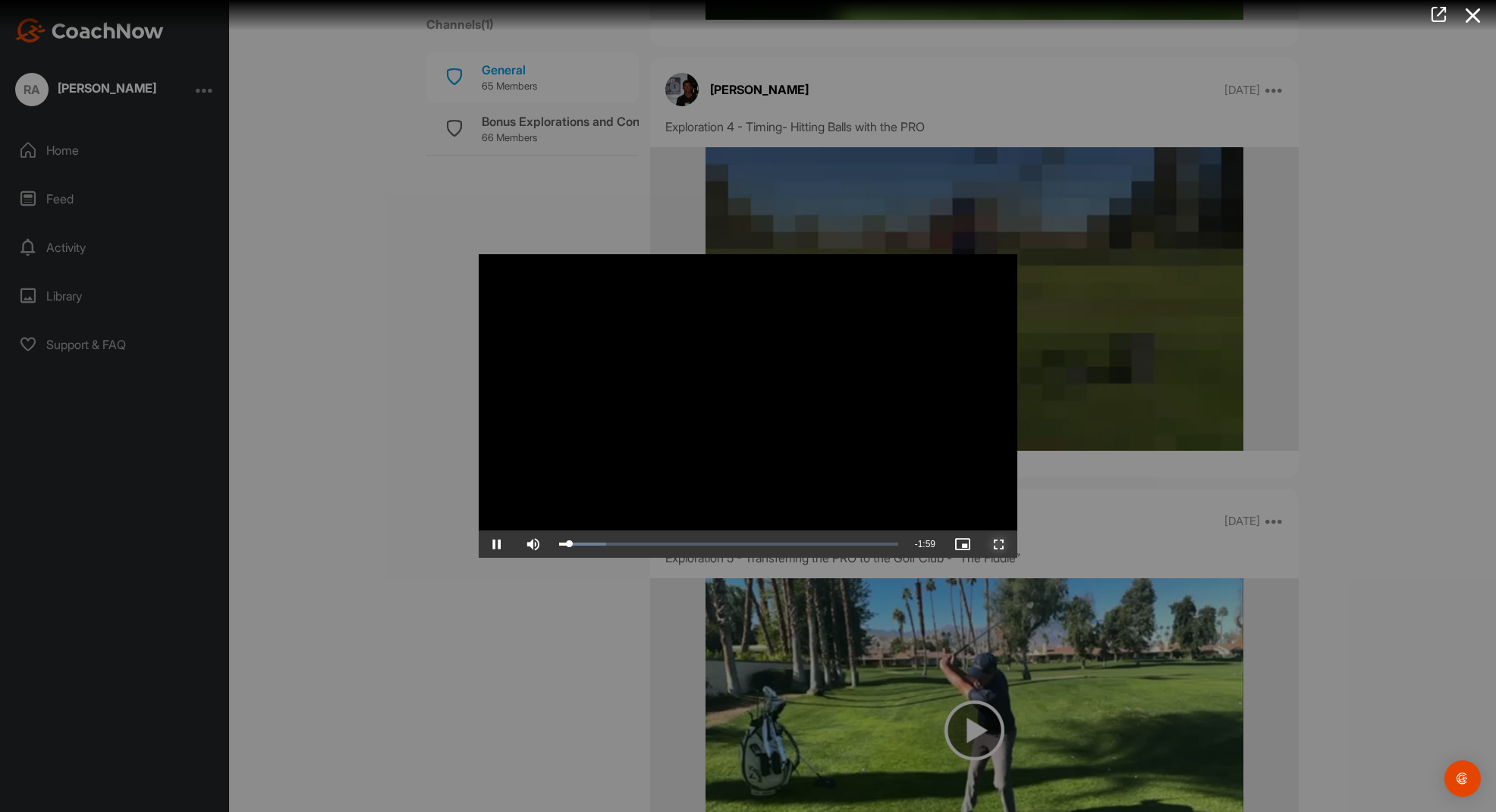
click at [1000, 544] on span "Video Player" at bounding box center [999, 544] width 37 height 0
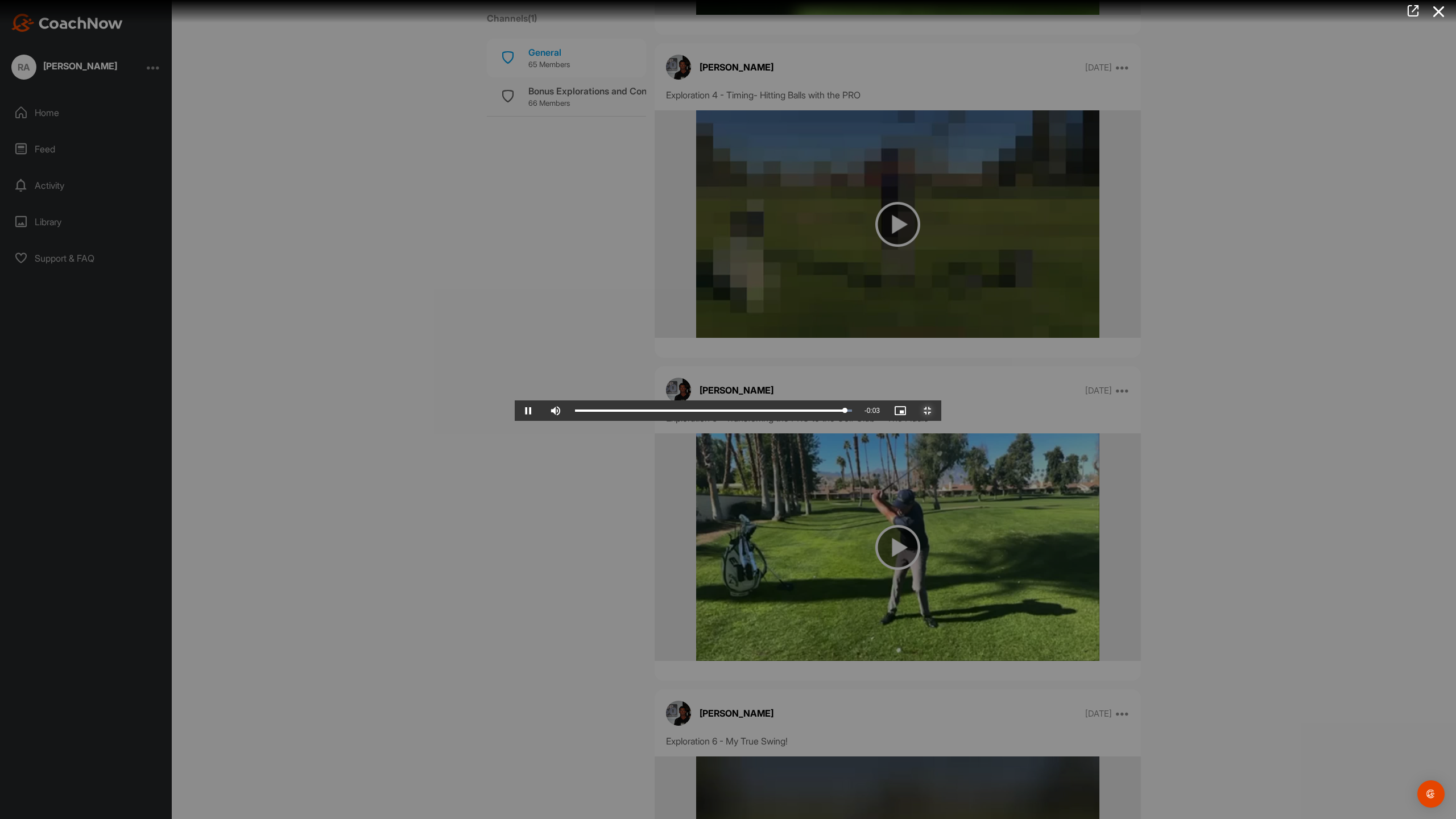
click at [941, 411] on span "Video Player" at bounding box center [928, 411] width 28 height 0
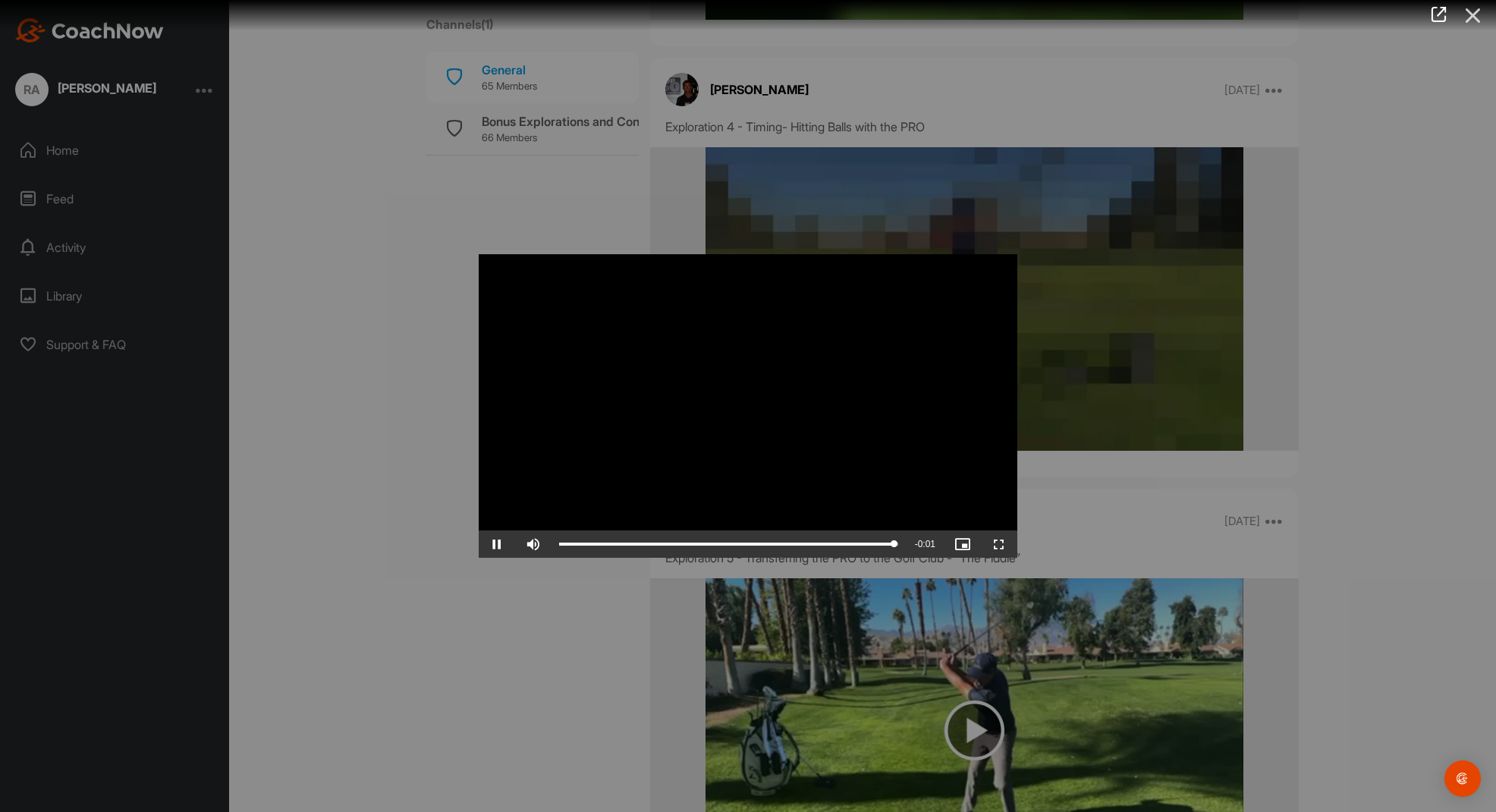
click at [1477, 10] on icon at bounding box center [1473, 16] width 35 height 28
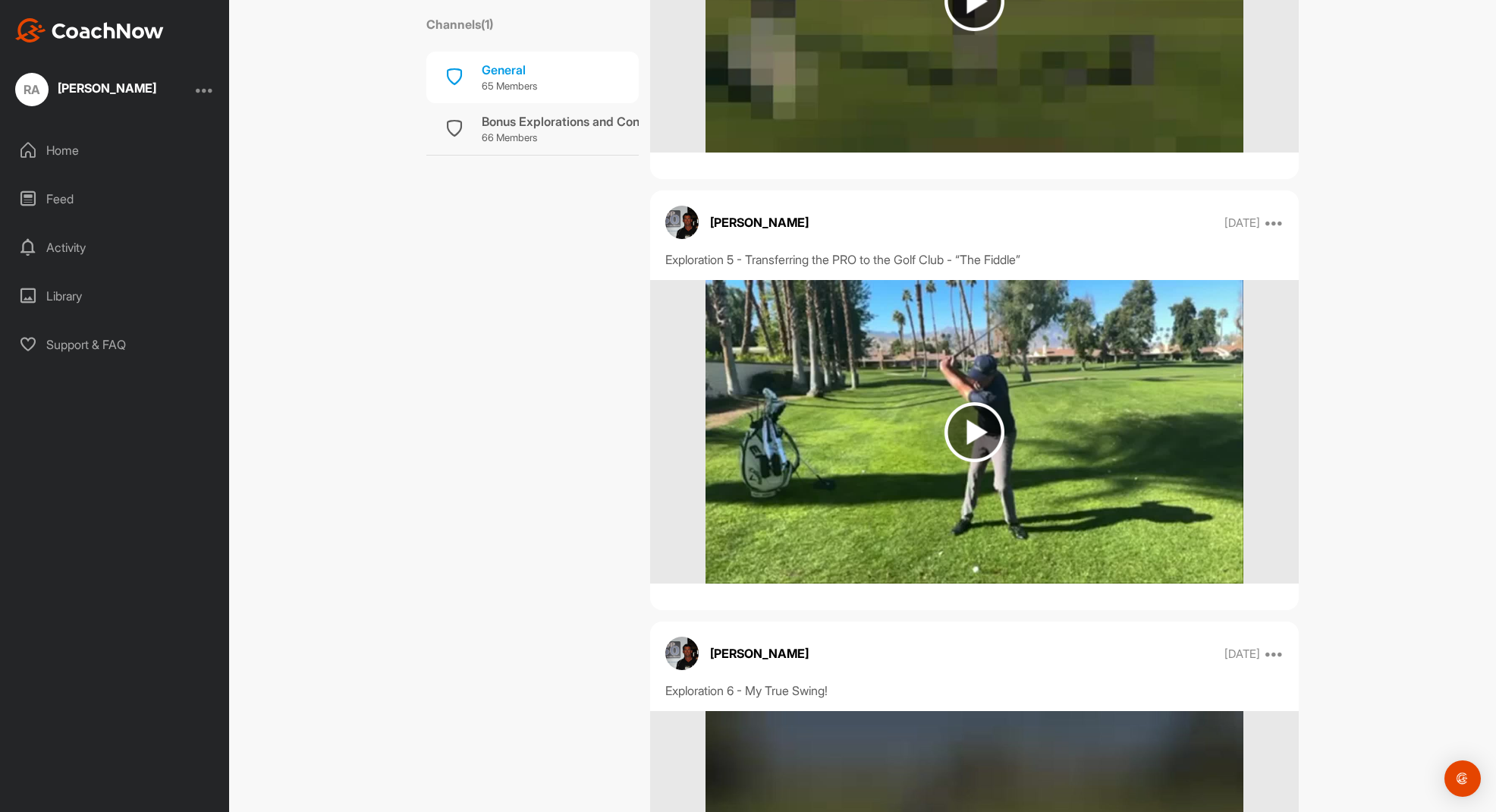
scroll to position [4931, 0]
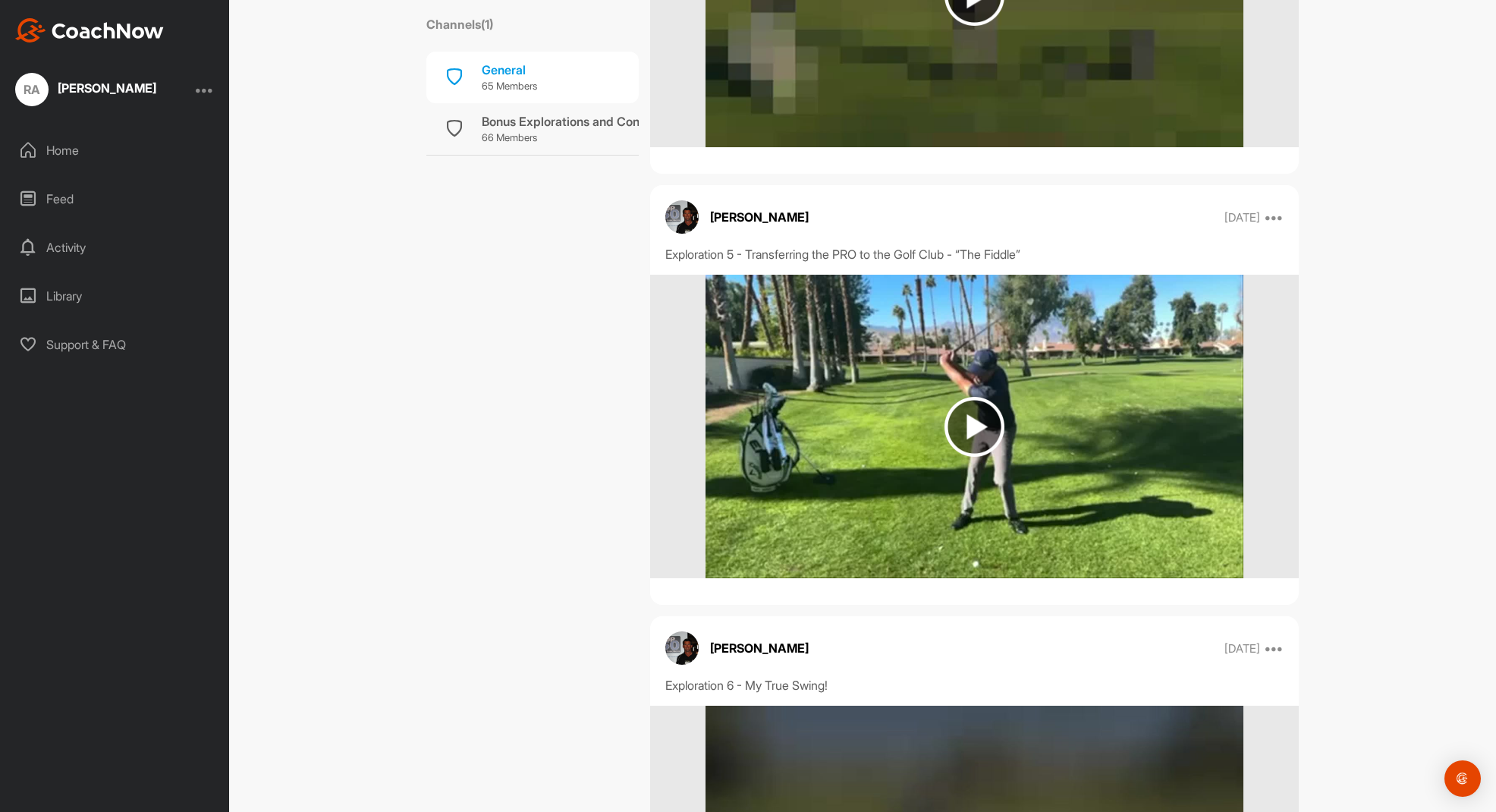
click at [977, 429] on img at bounding box center [975, 426] width 60 height 60
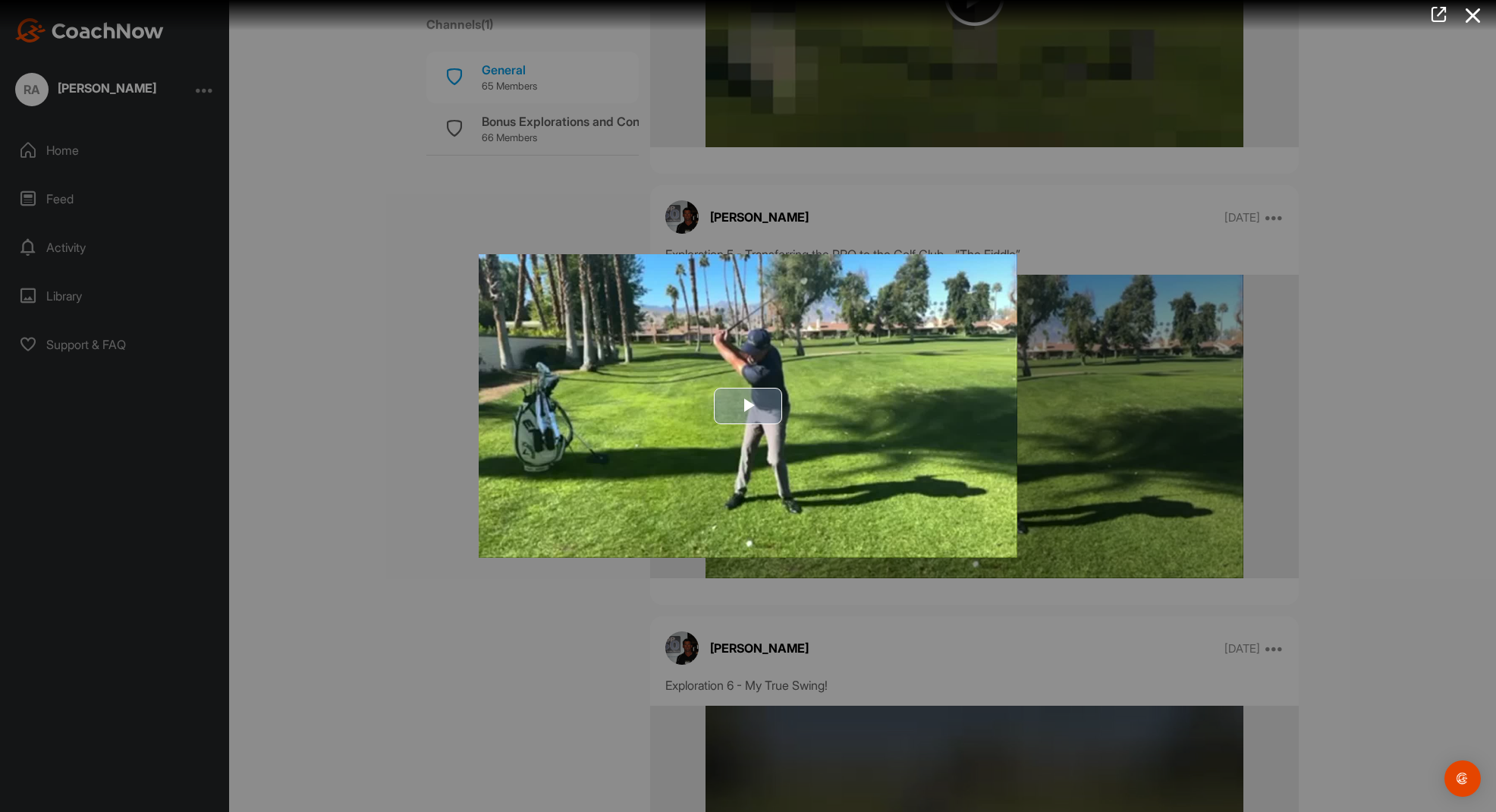
click at [748, 406] on span "Video Player" at bounding box center [748, 406] width 0 height 0
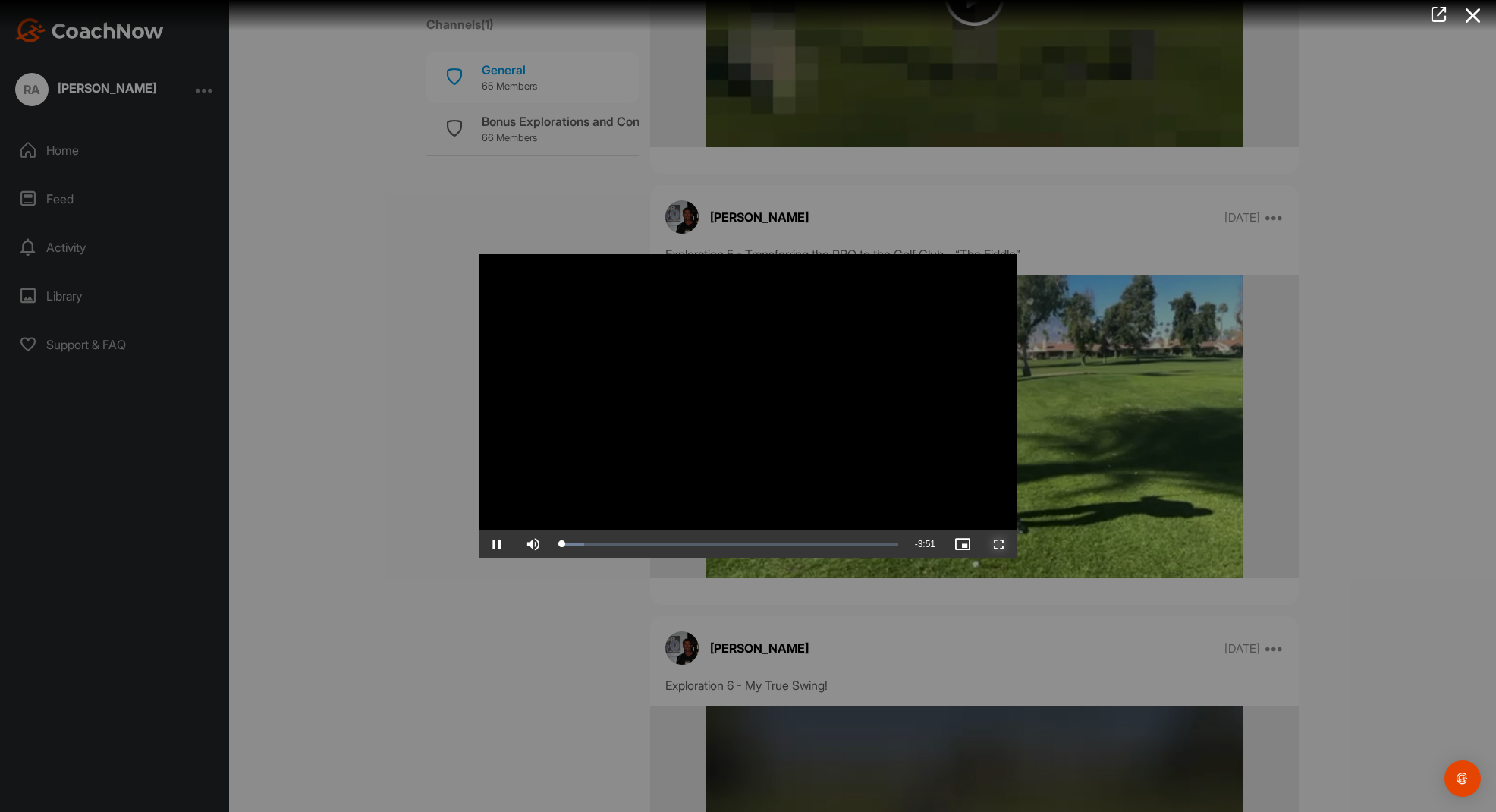
click at [1001, 544] on span "Video Player" at bounding box center [999, 544] width 37 height 0
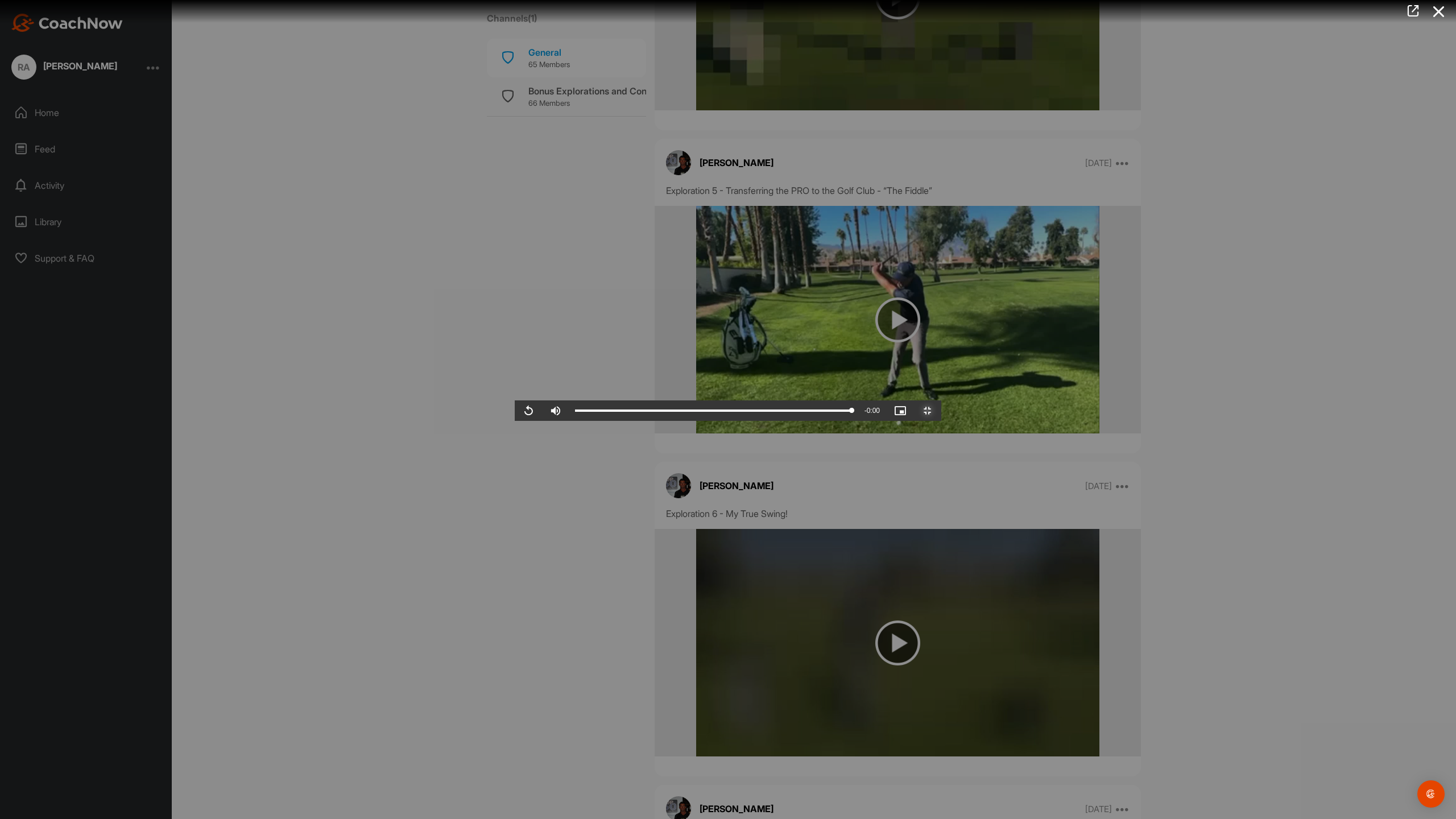
click at [941, 411] on span "Video Player" at bounding box center [928, 411] width 28 height 0
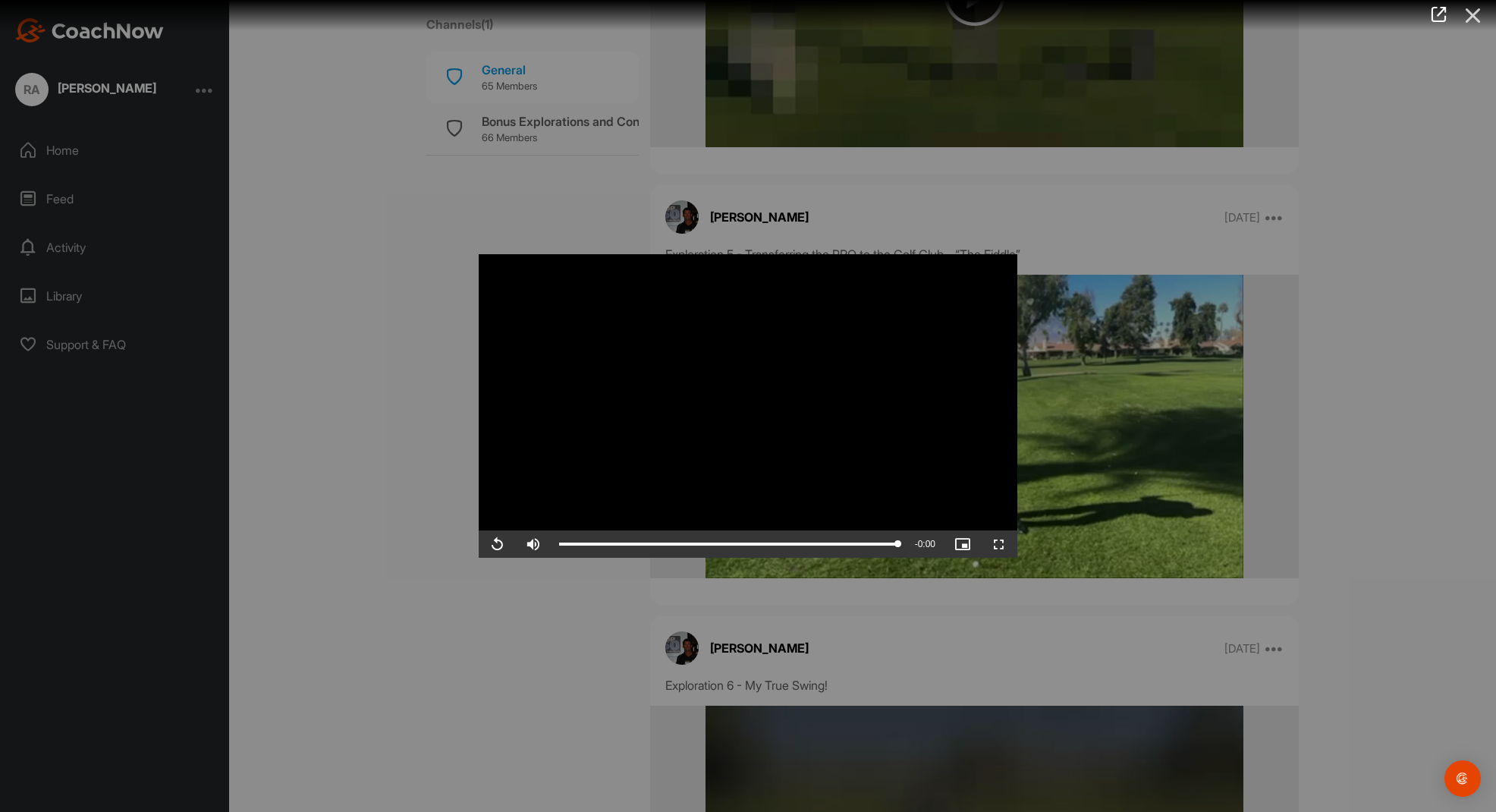
click at [1475, 11] on icon at bounding box center [1473, 16] width 35 height 28
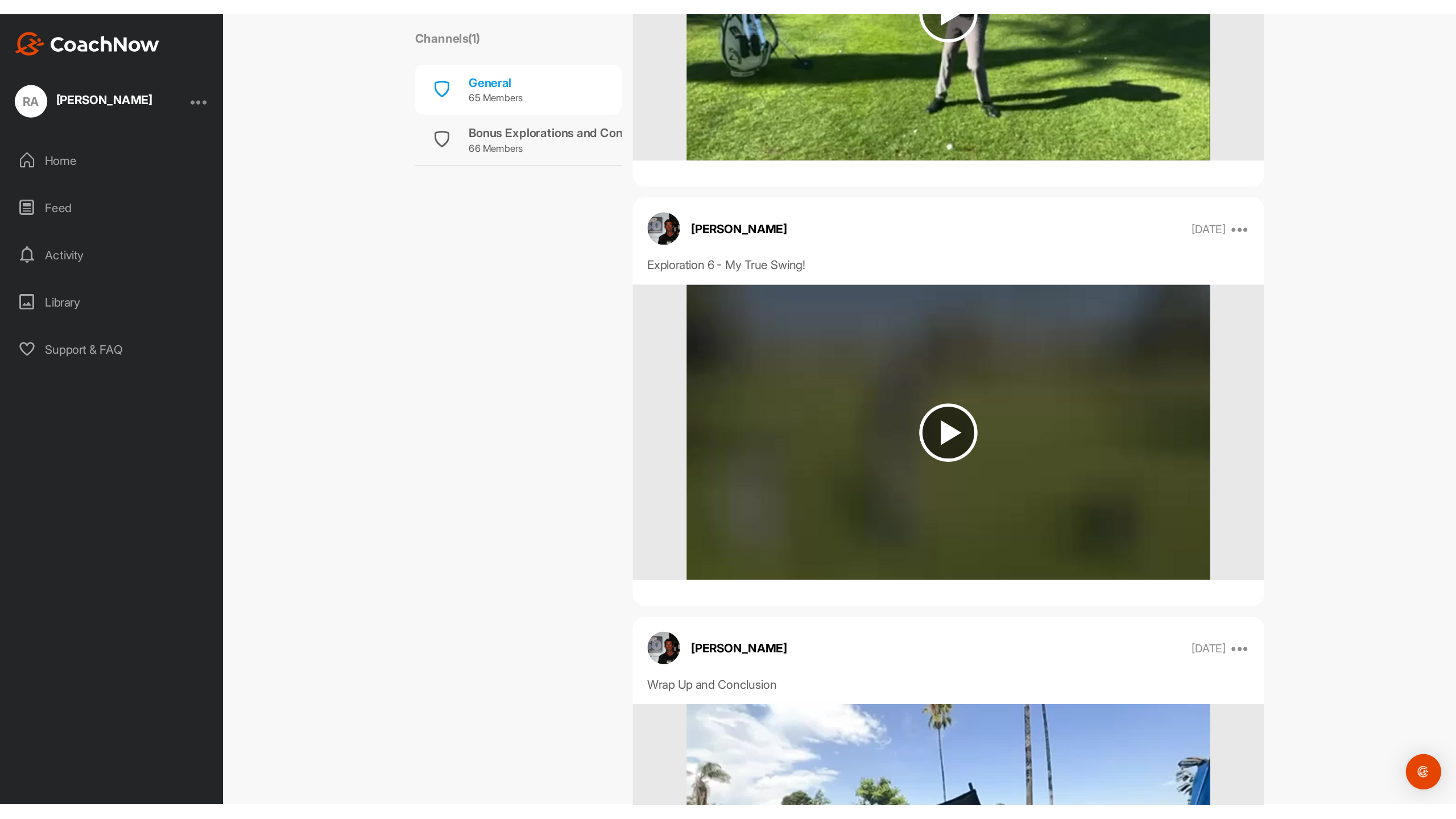
scroll to position [4040, 0]
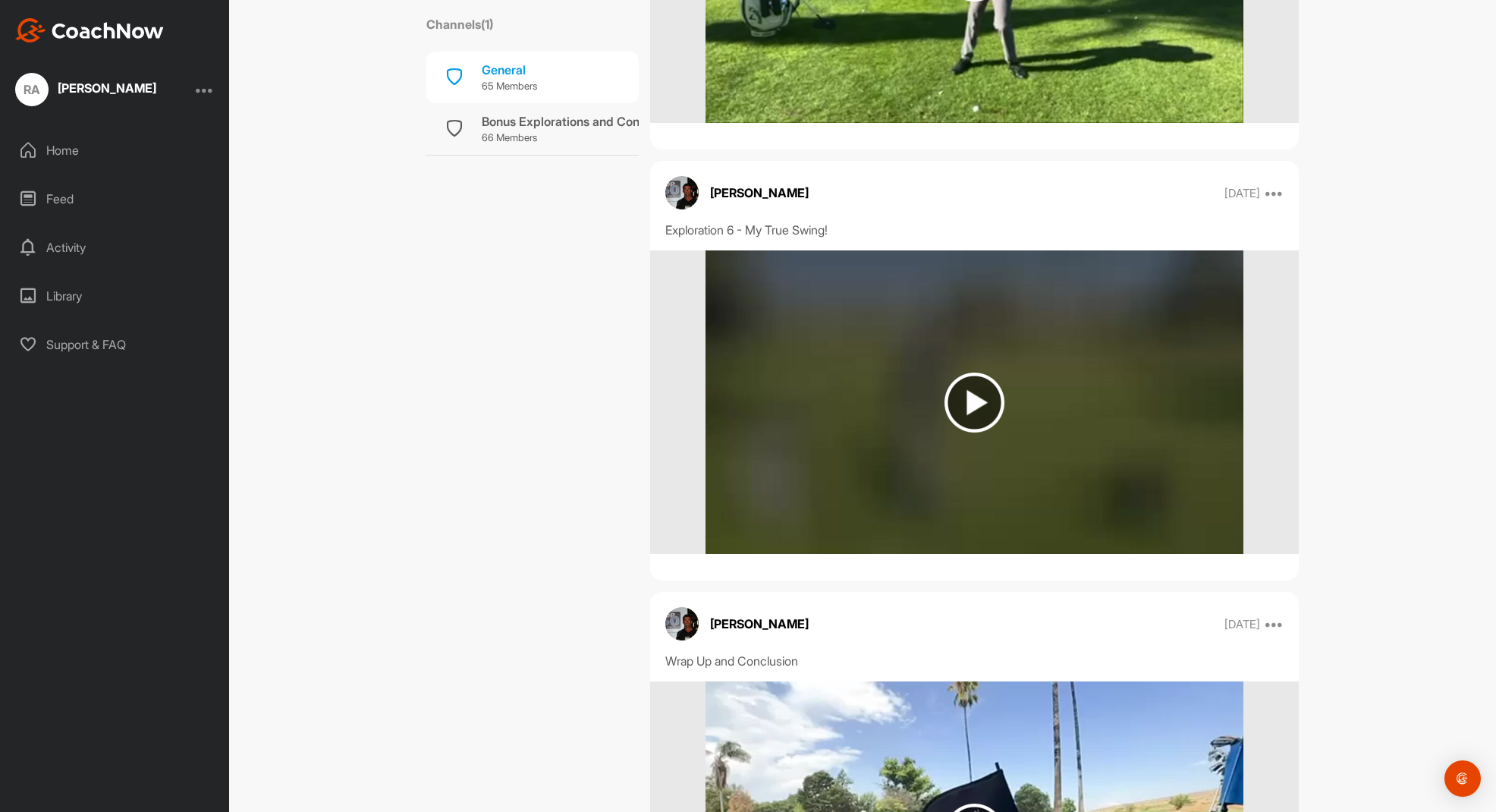
click at [976, 403] on img at bounding box center [975, 403] width 60 height 60
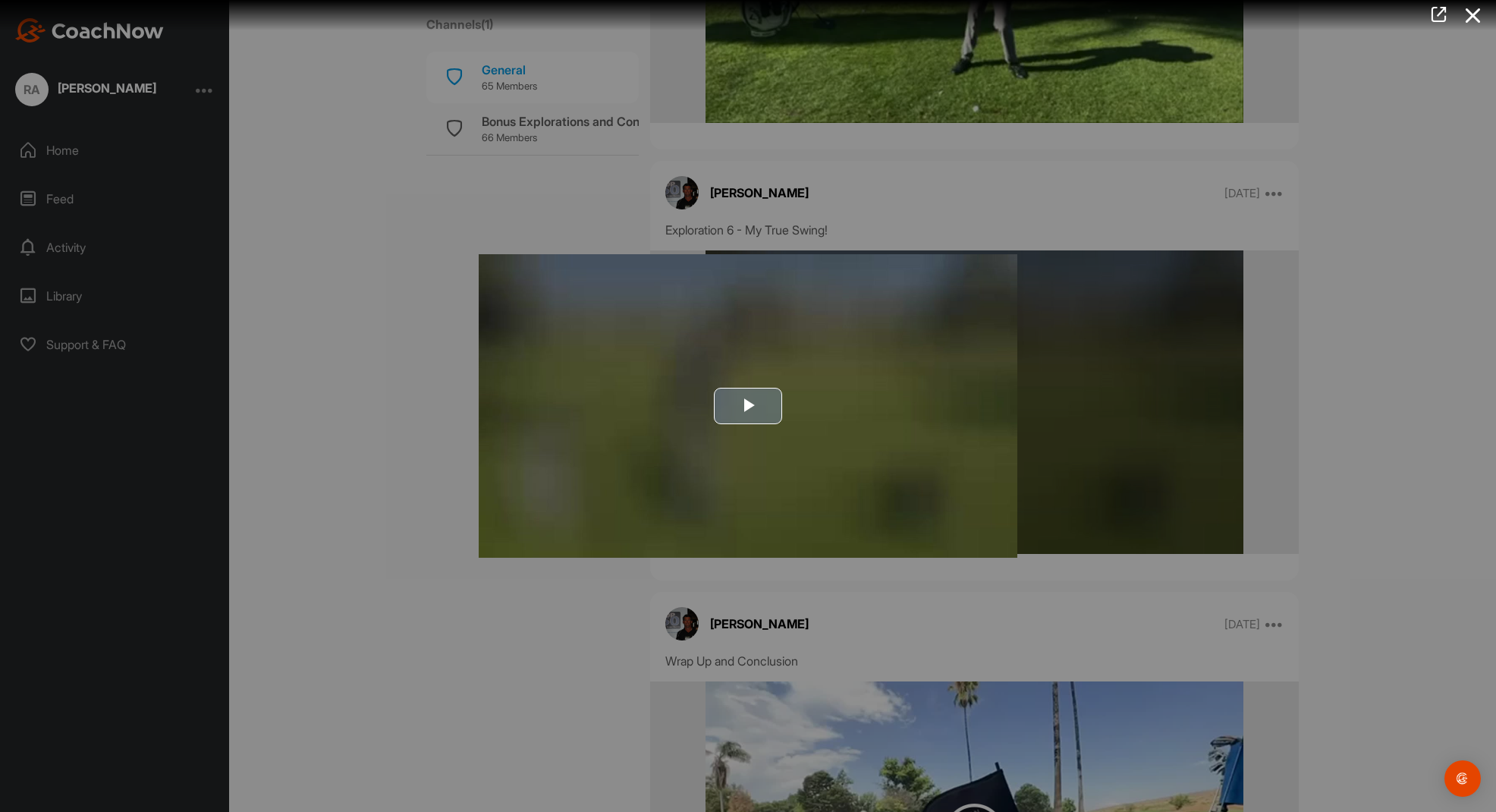
click at [748, 406] on span "Video Player" at bounding box center [748, 406] width 0 height 0
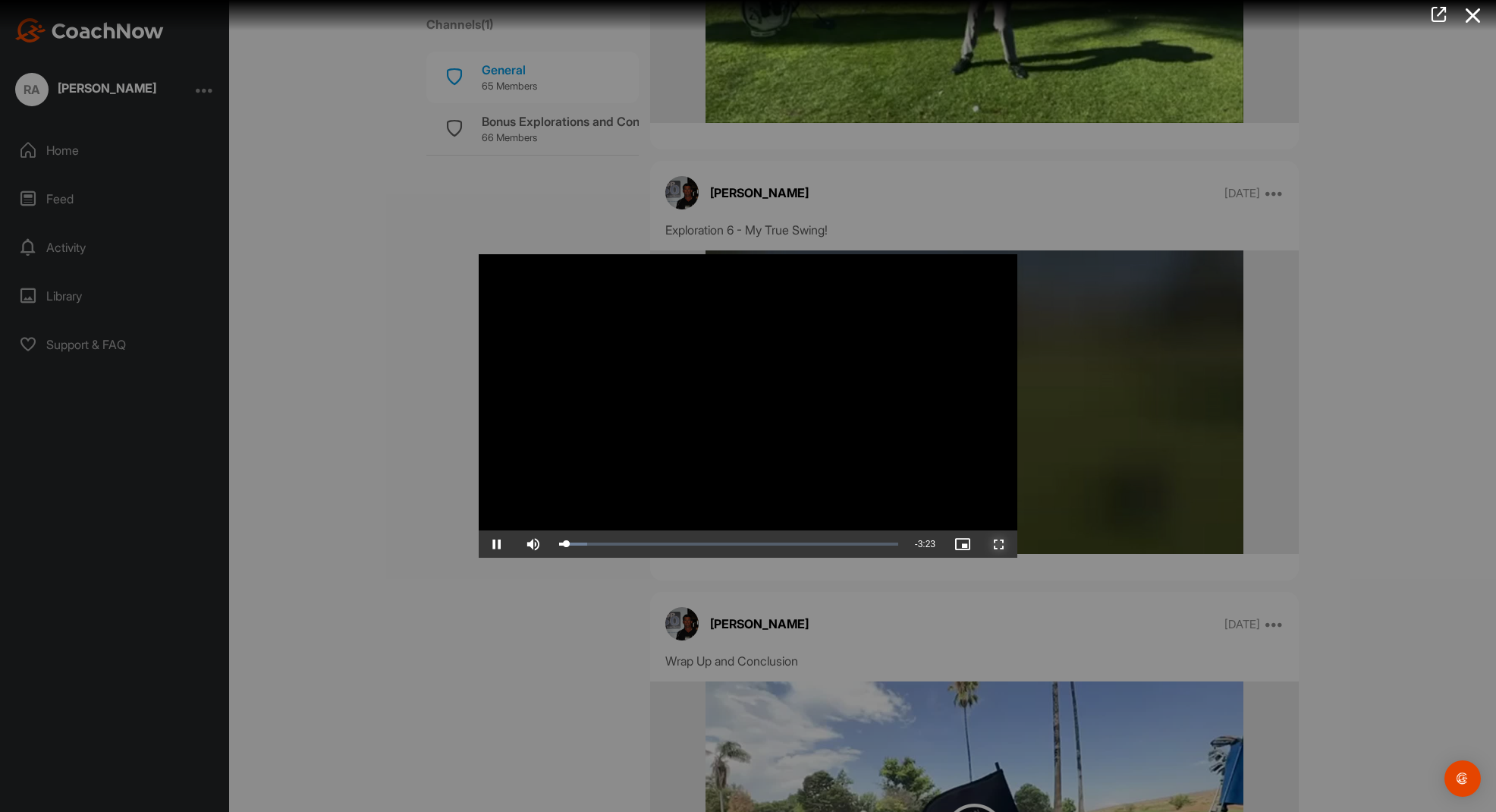
click at [1000, 544] on span "Video Player" at bounding box center [999, 544] width 37 height 0
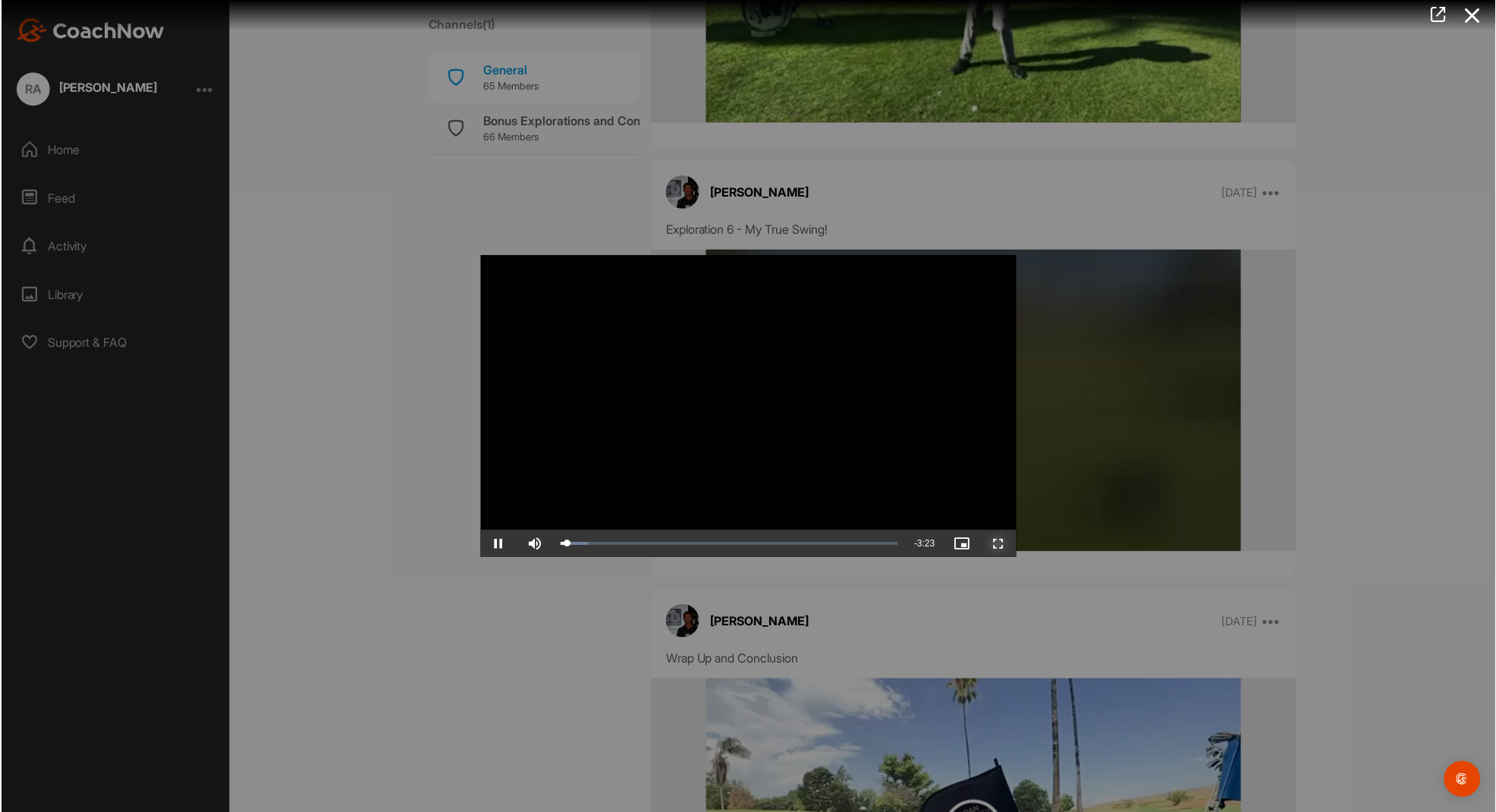
scroll to position [5351, 0]
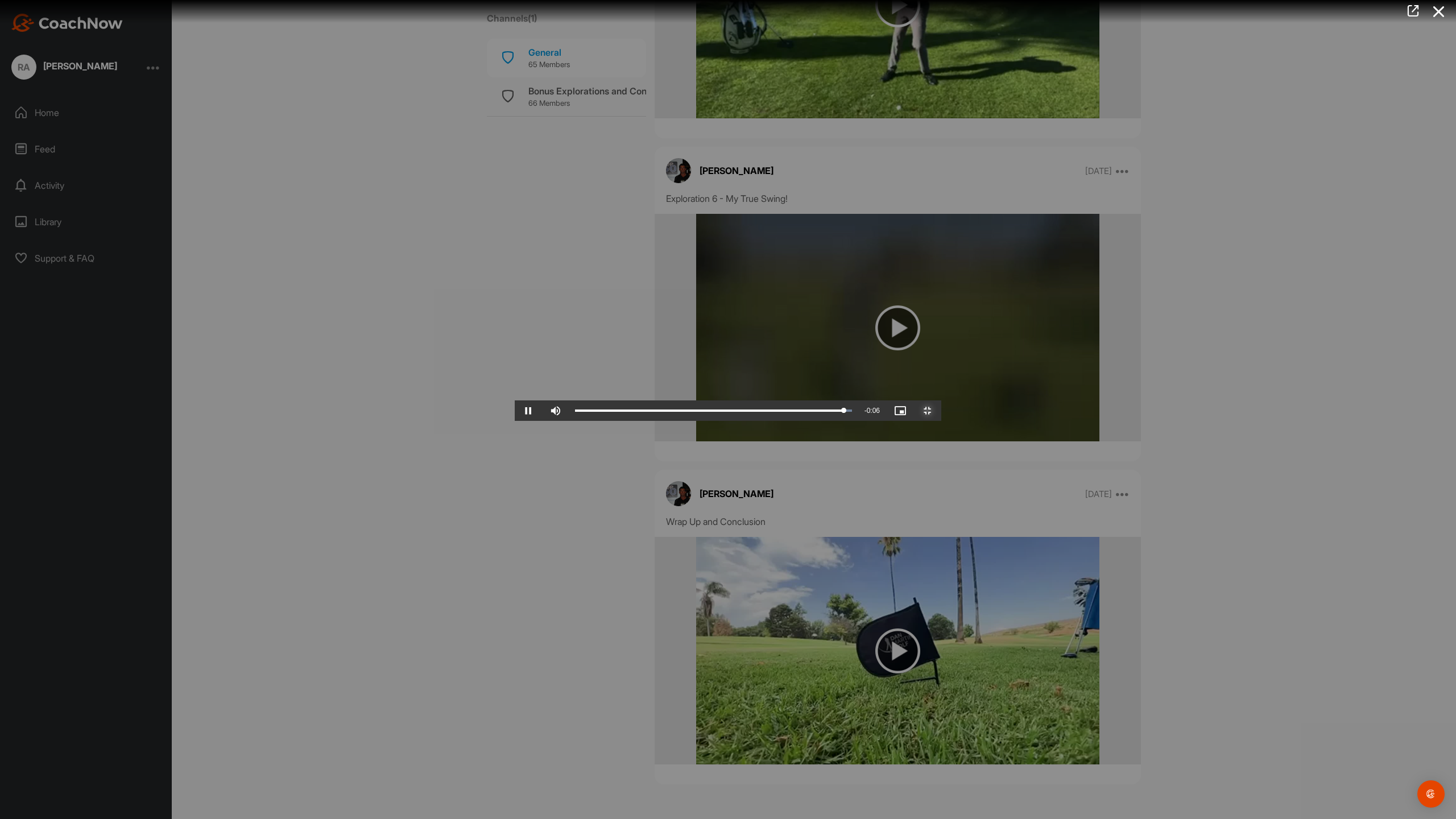
click at [941, 411] on span "Video Player" at bounding box center [928, 411] width 28 height 0
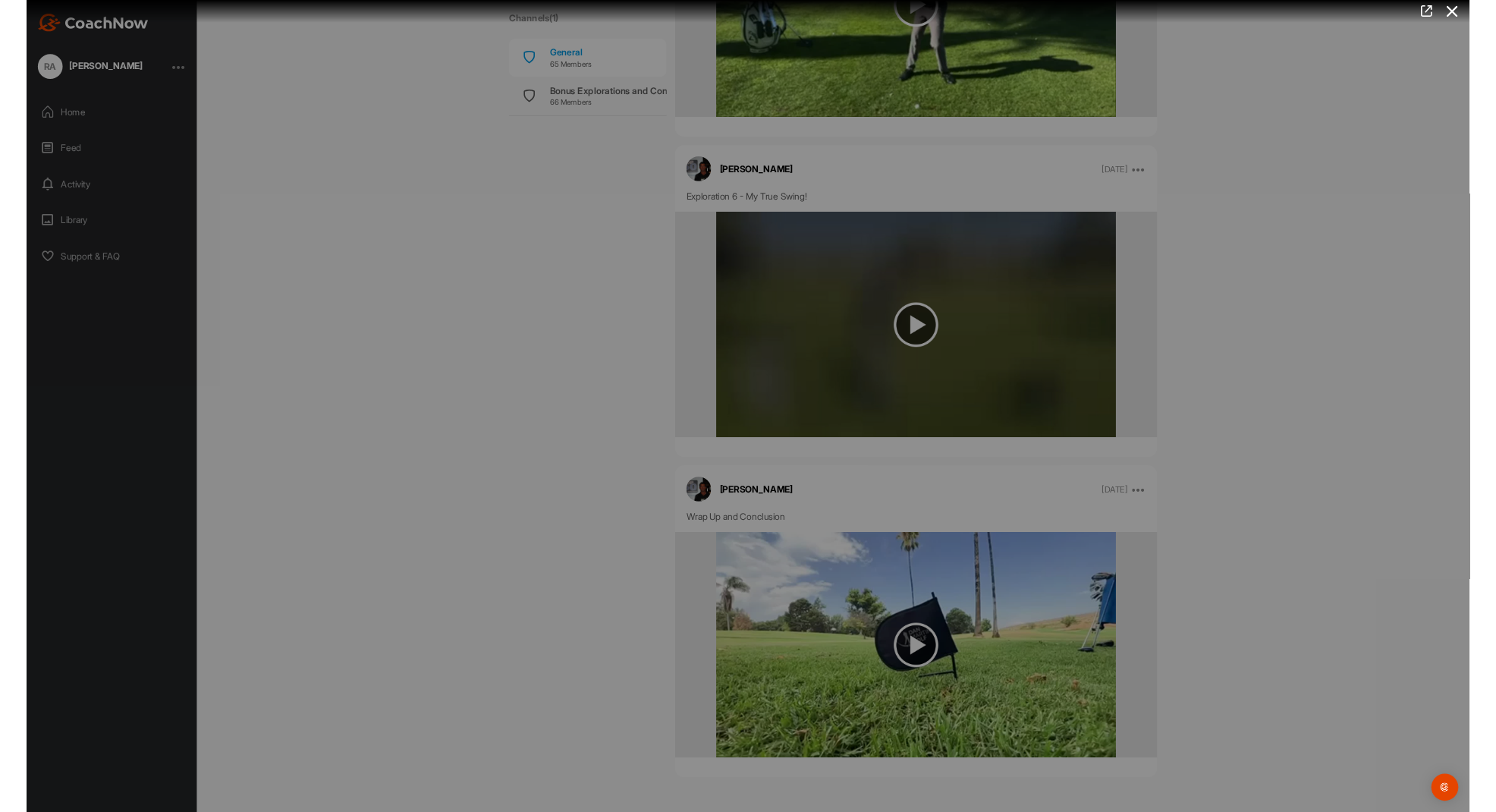
scroll to position [5386, 0]
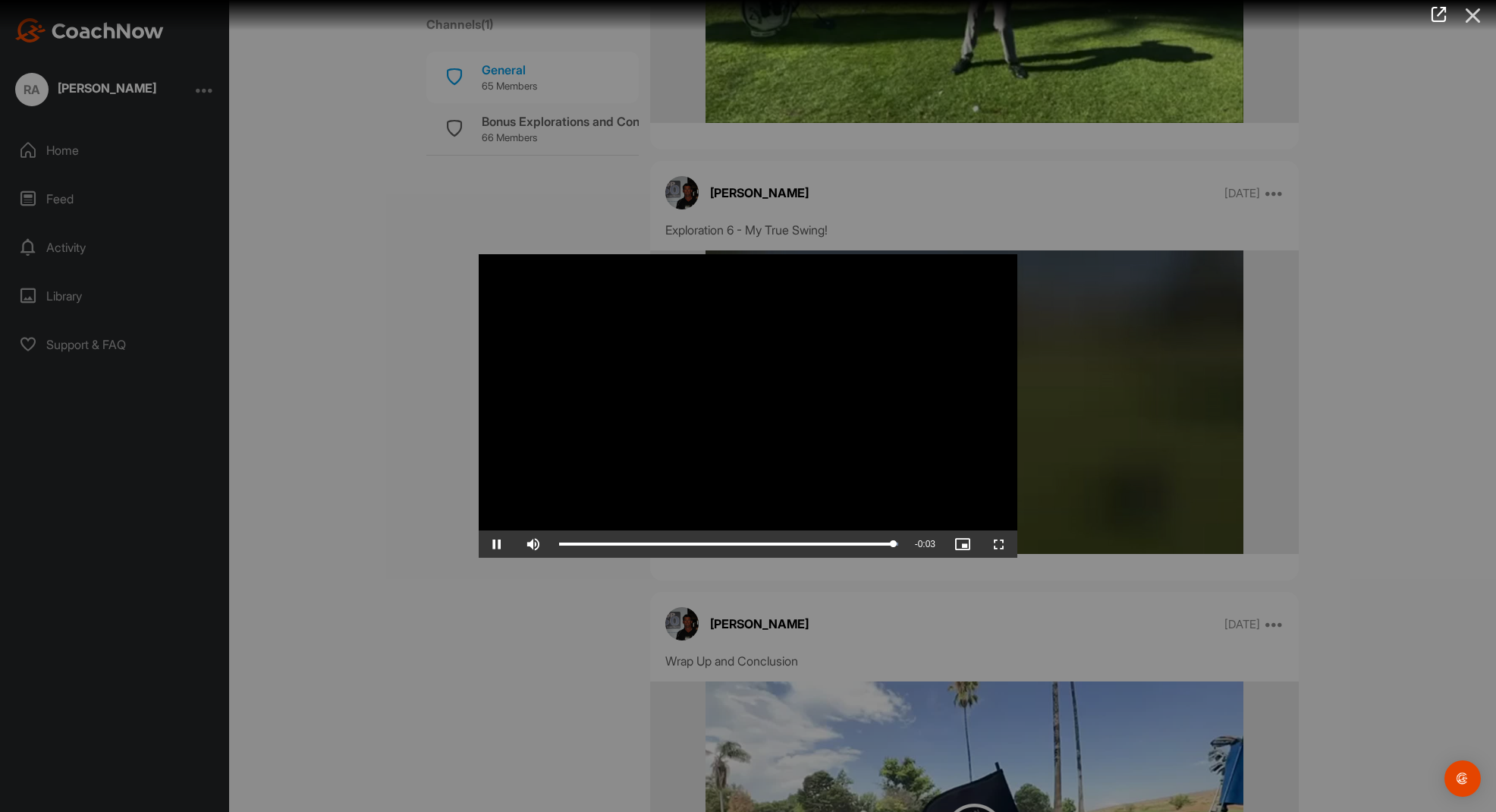
click at [1475, 8] on icon at bounding box center [1473, 16] width 35 height 28
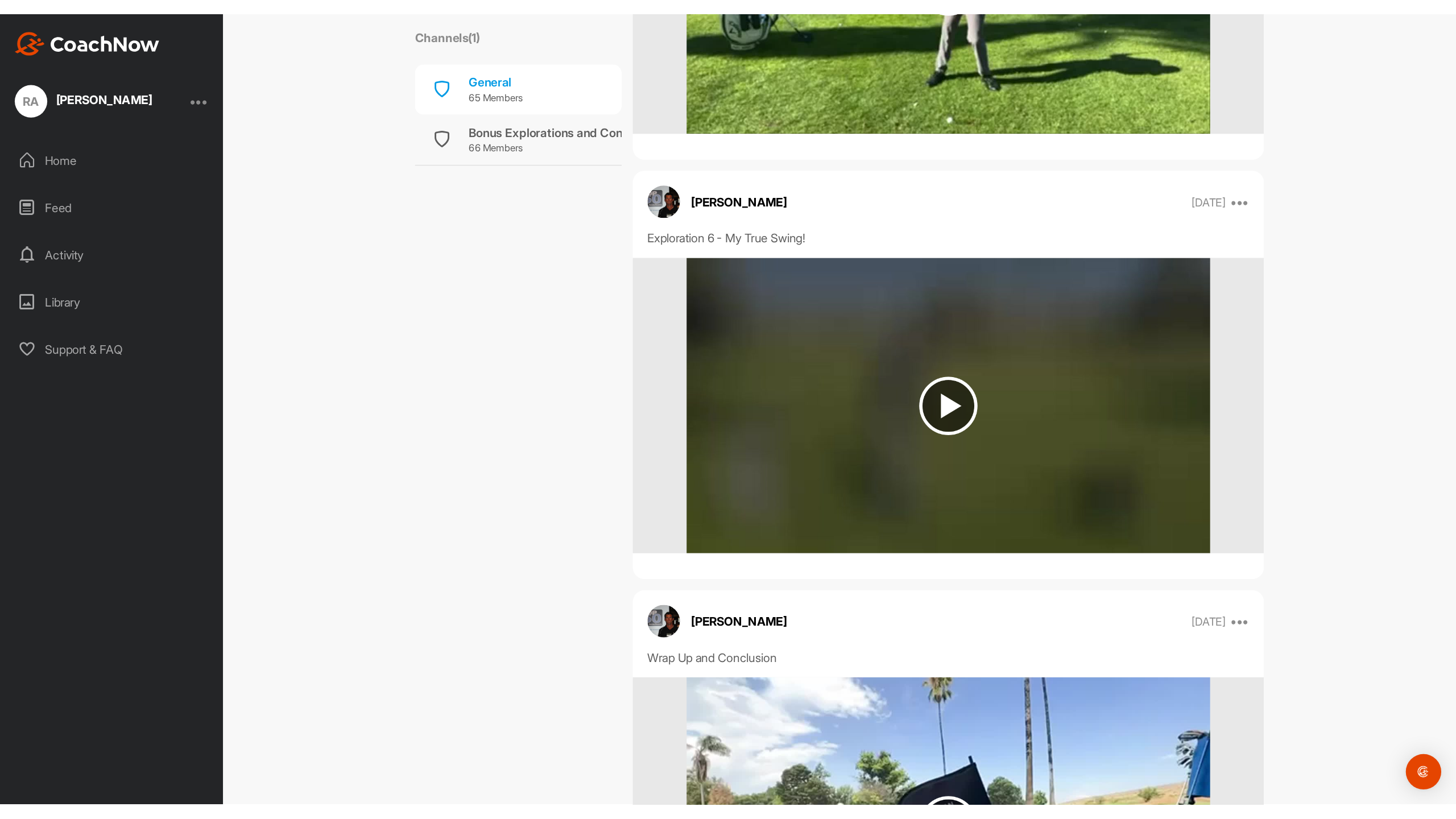
scroll to position [4224, 0]
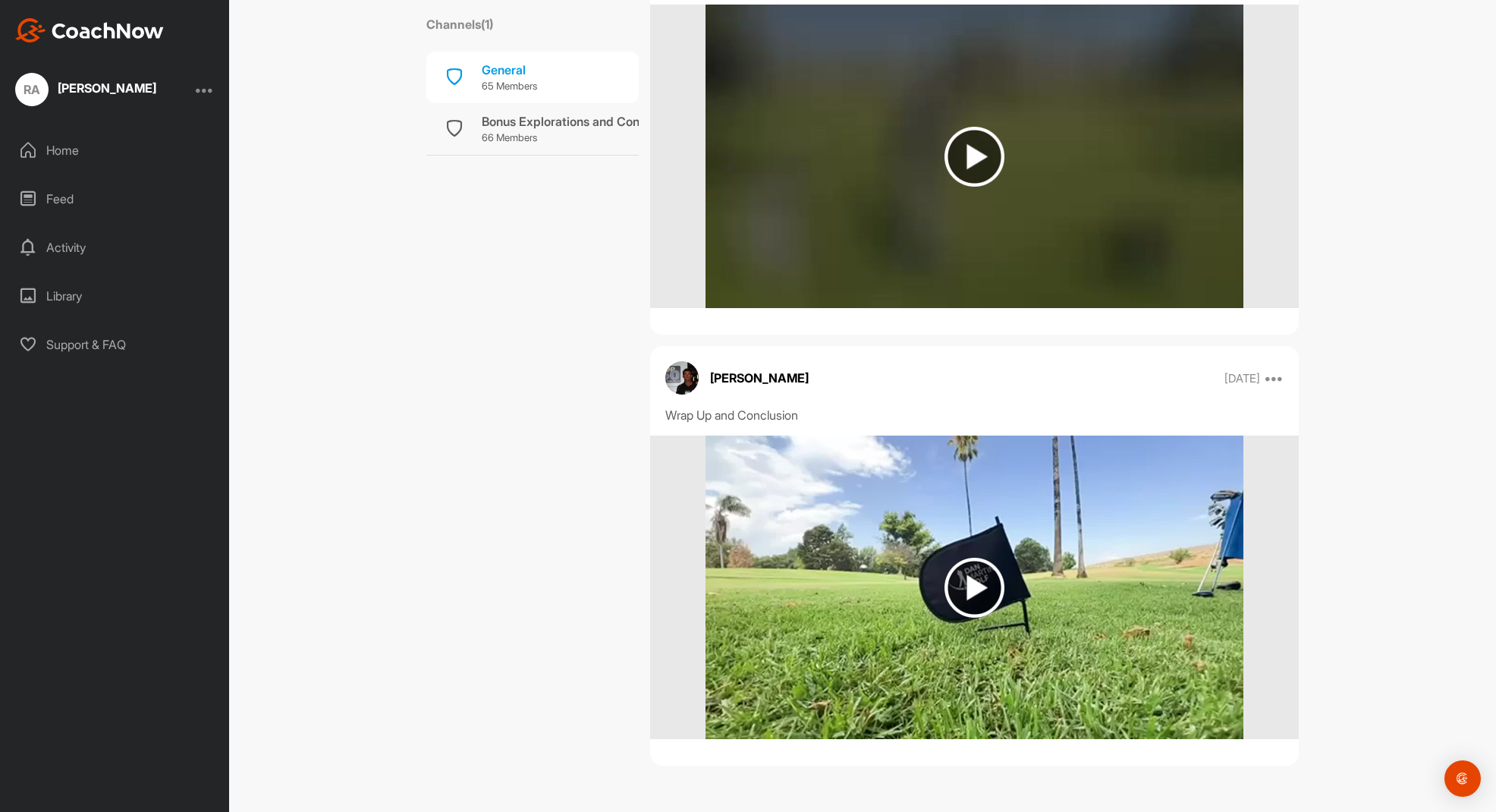
click at [957, 584] on img at bounding box center [975, 588] width 60 height 60
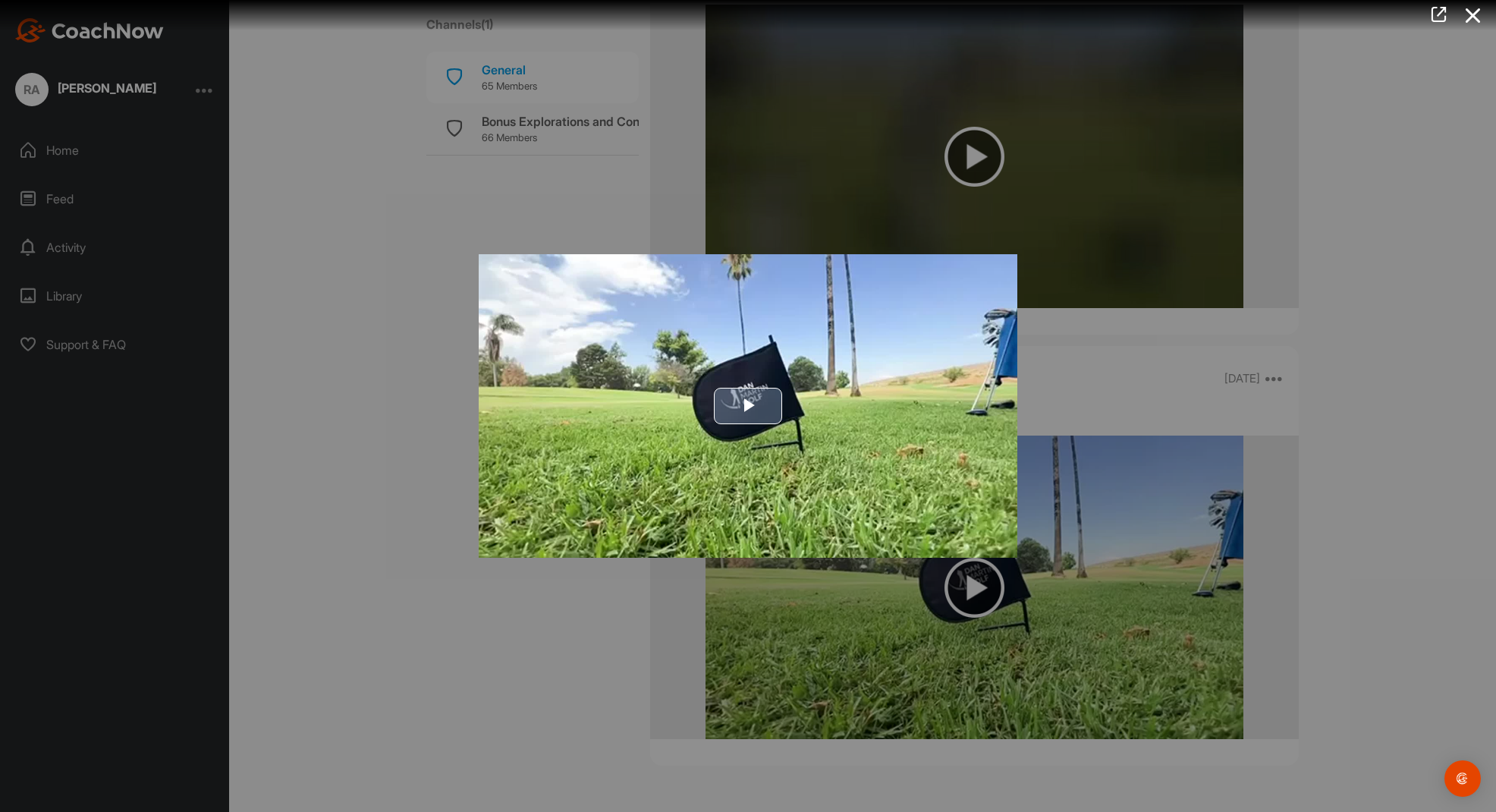
click at [748, 406] on span "Video Player" at bounding box center [748, 406] width 0 height 0
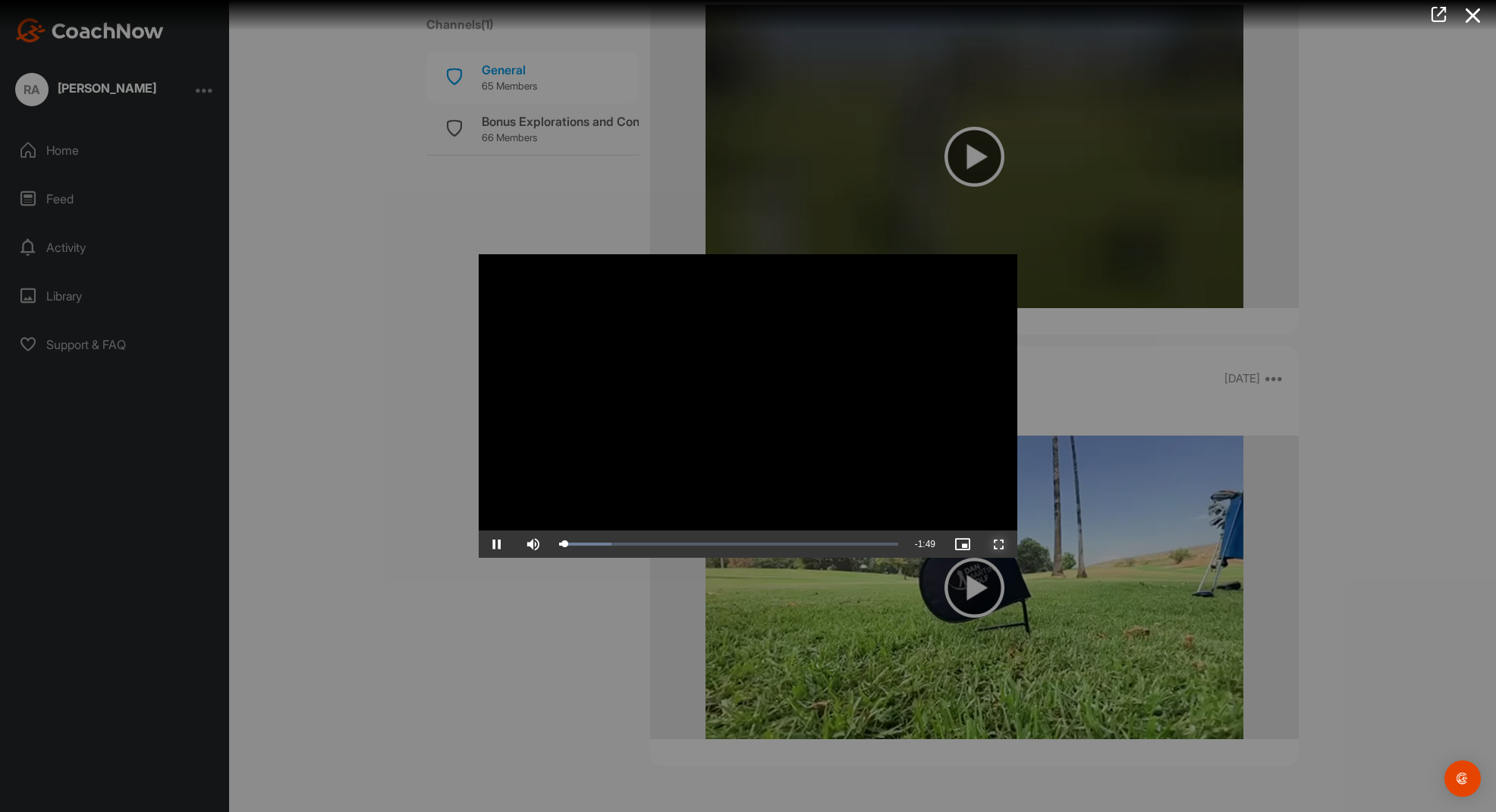
click at [999, 544] on span "Video Player" at bounding box center [999, 544] width 37 height 0
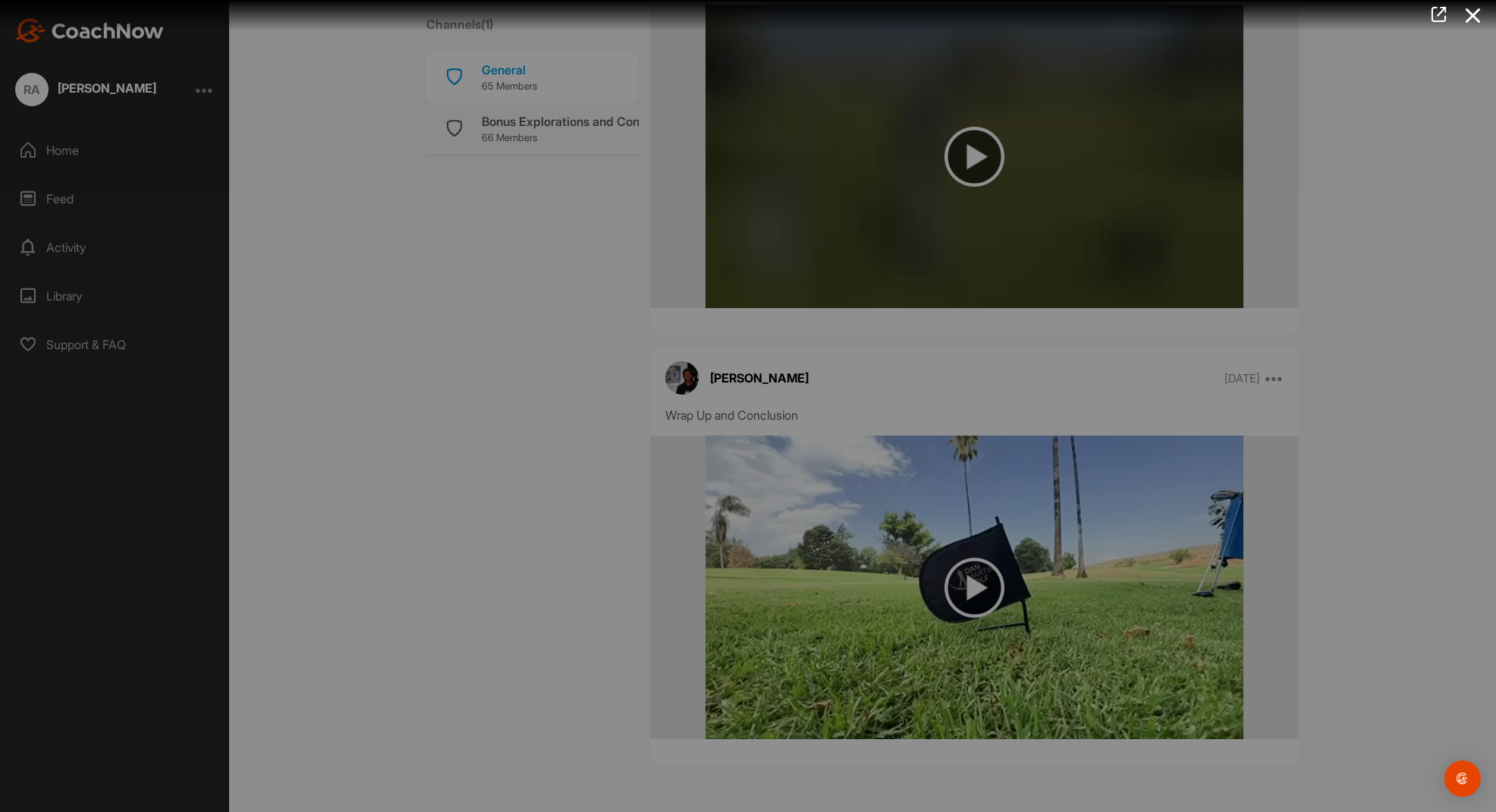
scroll to position [5351, 0]
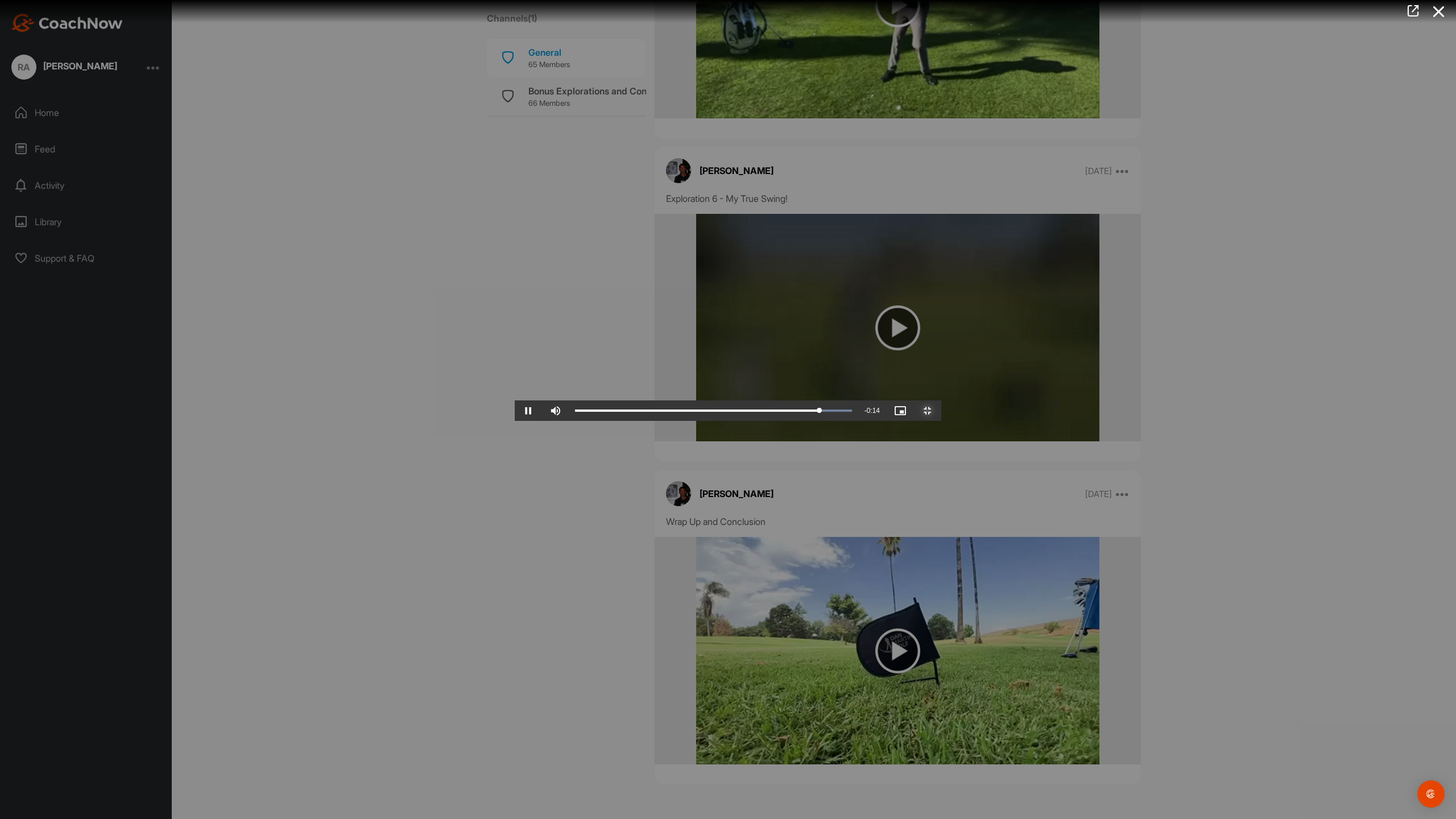
click at [941, 411] on span "Video Player" at bounding box center [928, 411] width 28 height 0
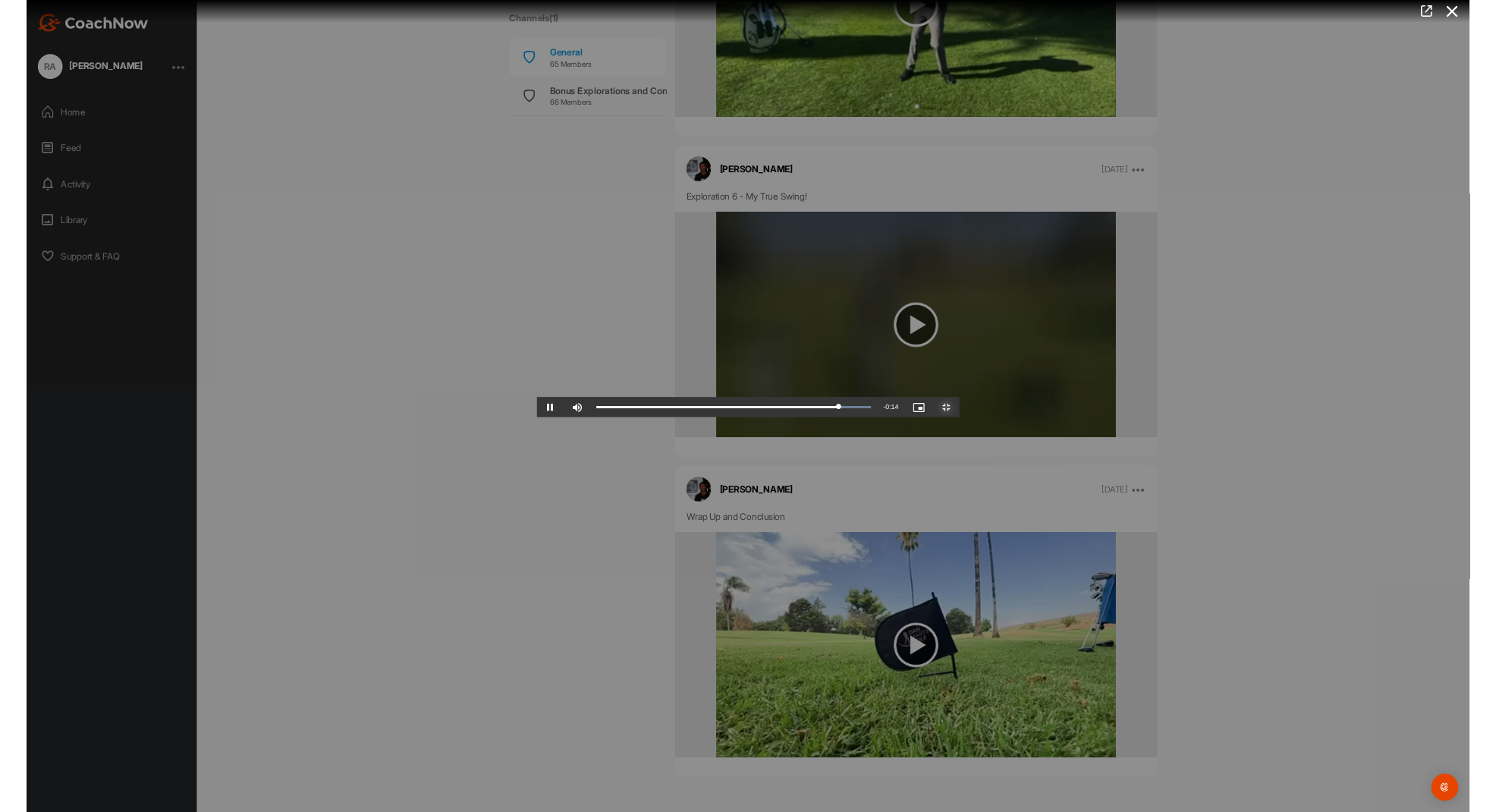
scroll to position [5631, 0]
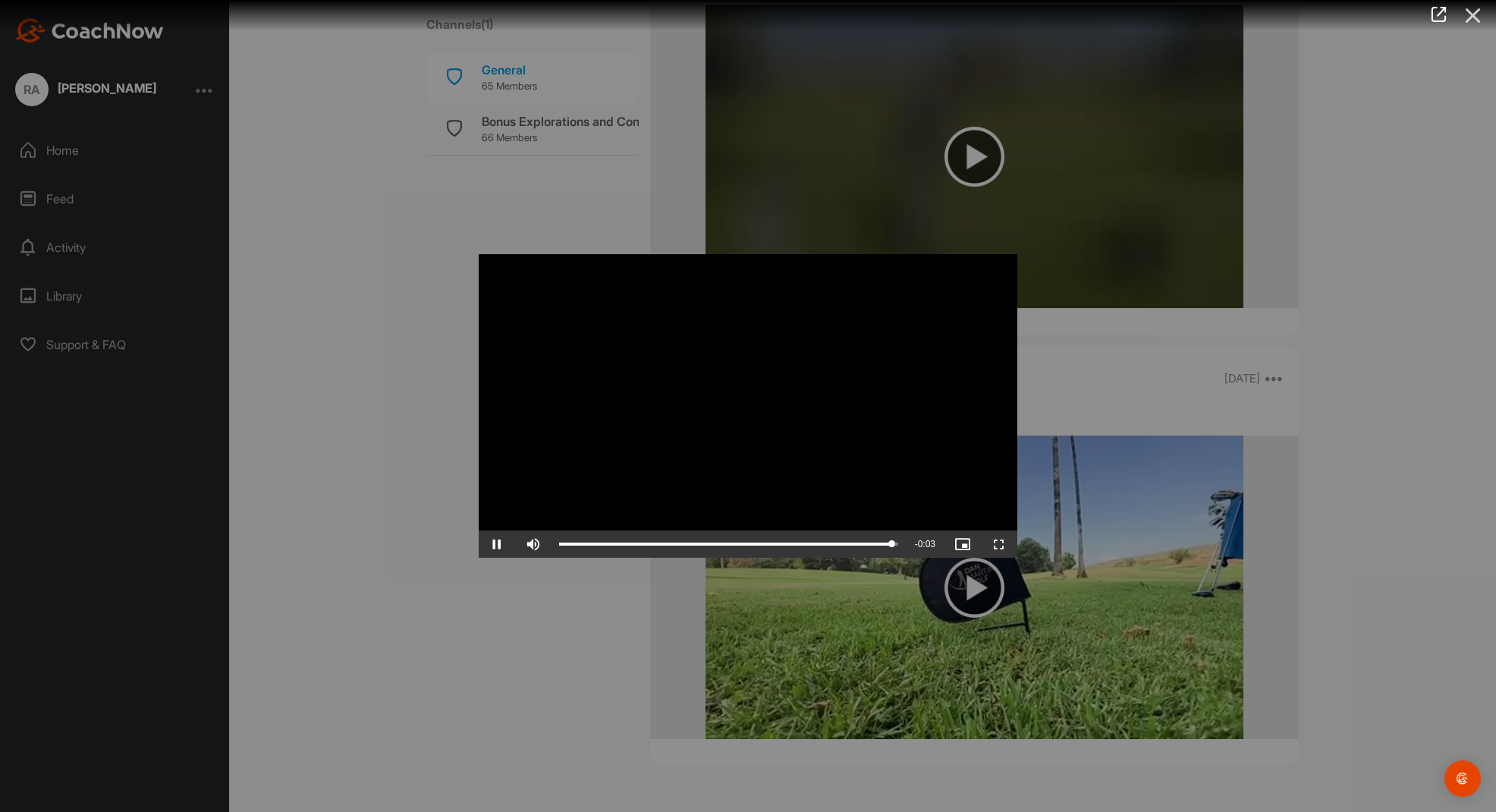
click at [1474, 5] on icon at bounding box center [1473, 16] width 35 height 28
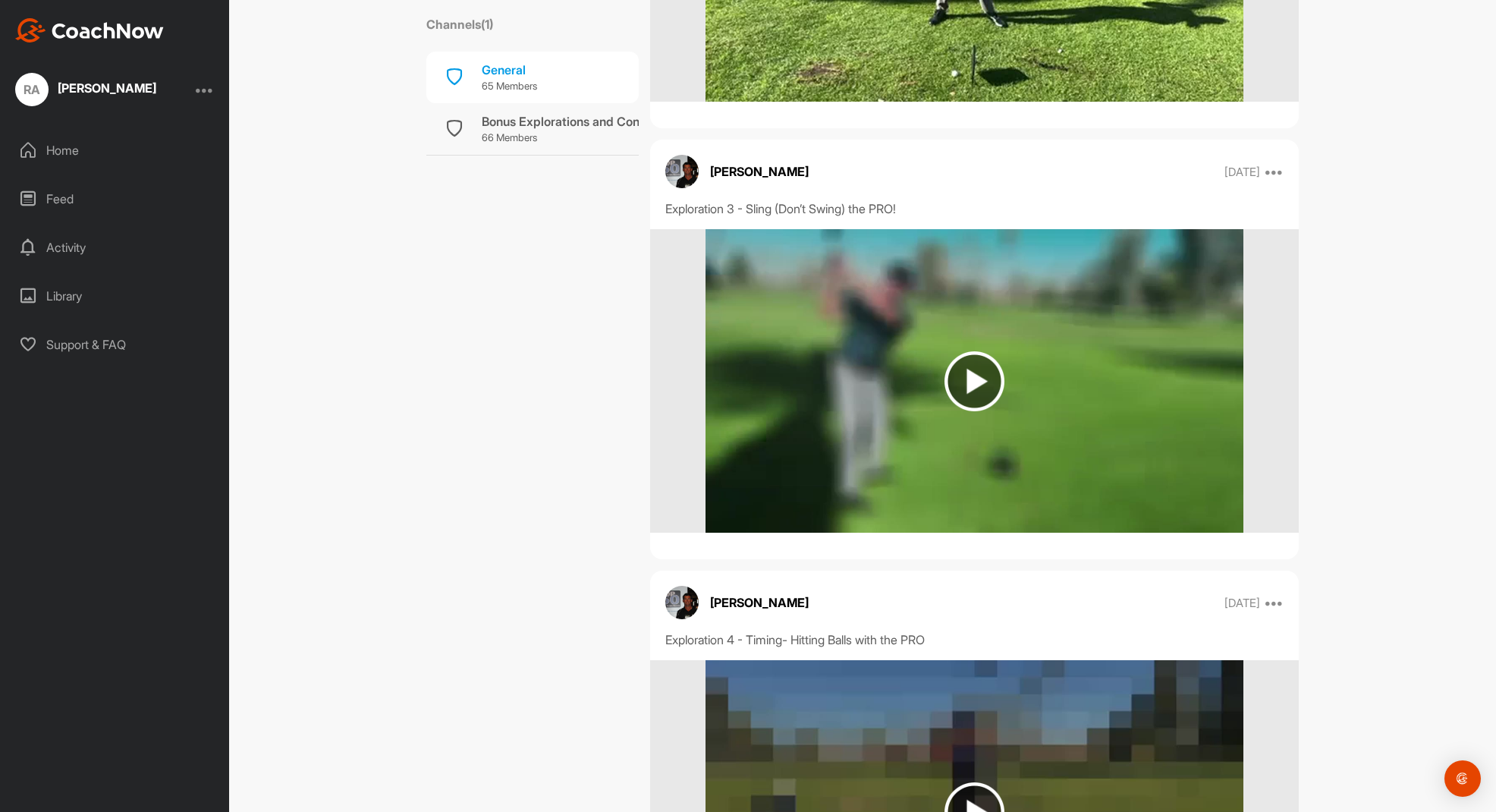
scroll to position [0, 0]
